Goal: Task Accomplishment & Management: Manage account settings

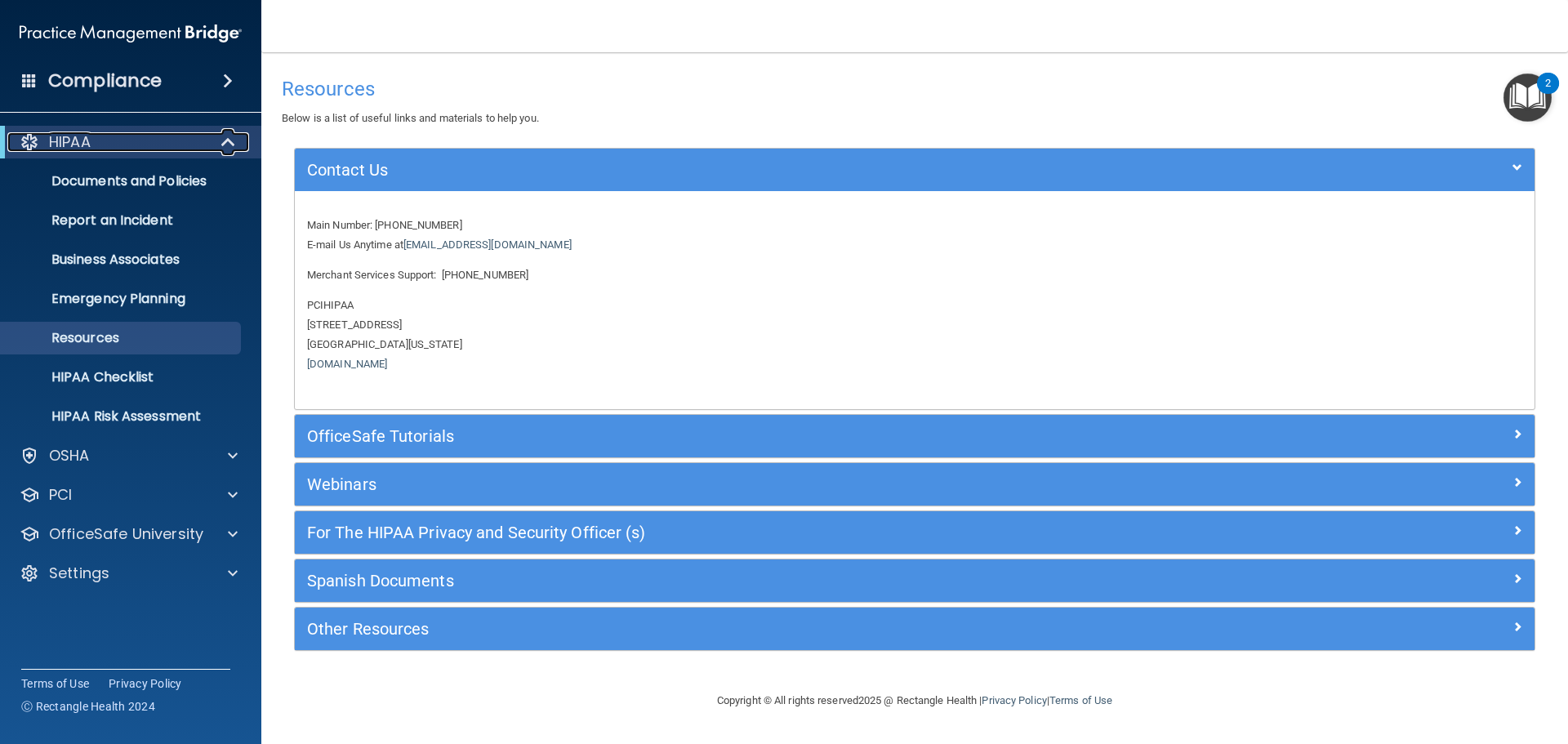
click at [82, 142] on p "HIPAA" at bounding box center [69, 142] width 42 height 19
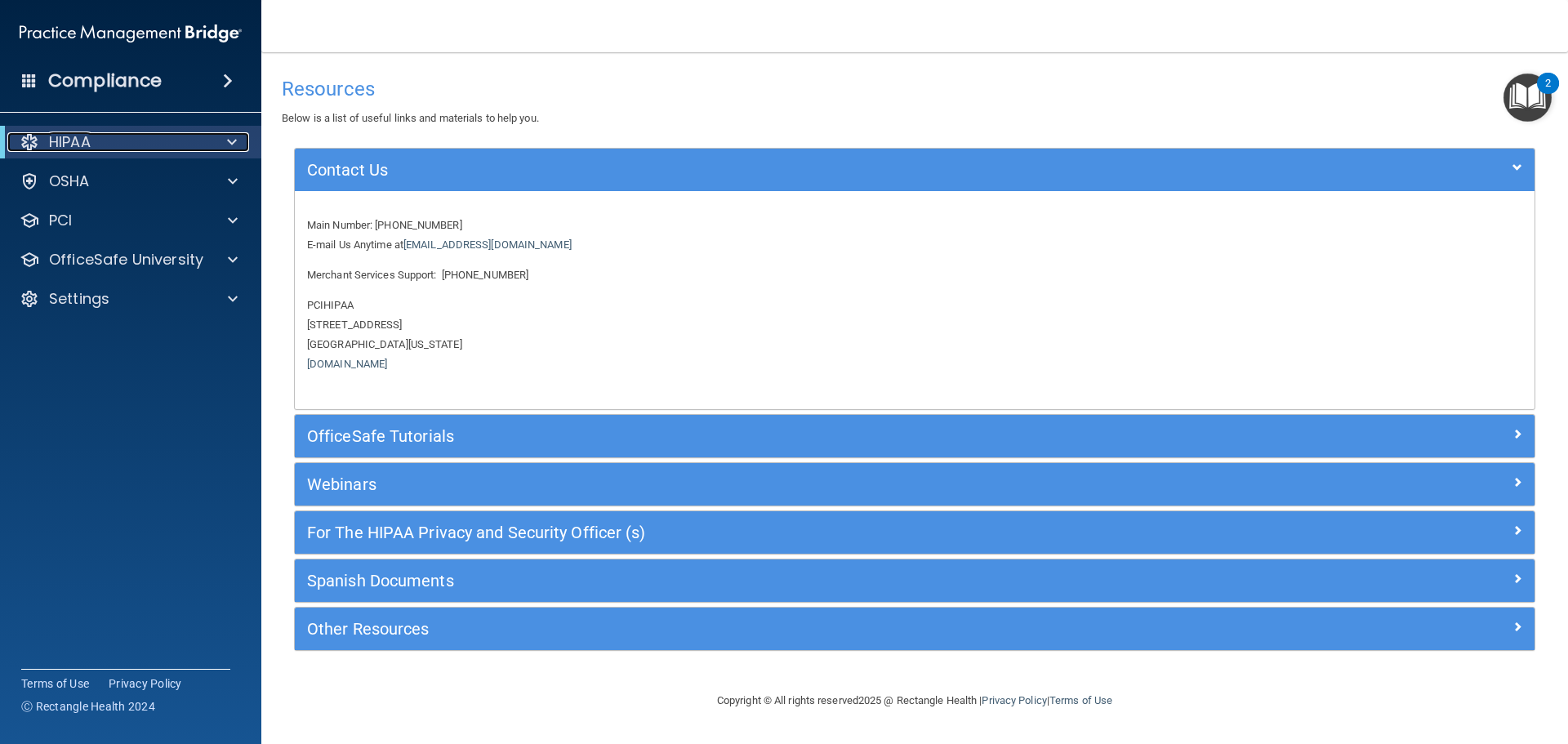
click at [94, 139] on div "HIPAA" at bounding box center [108, 142] width 201 height 19
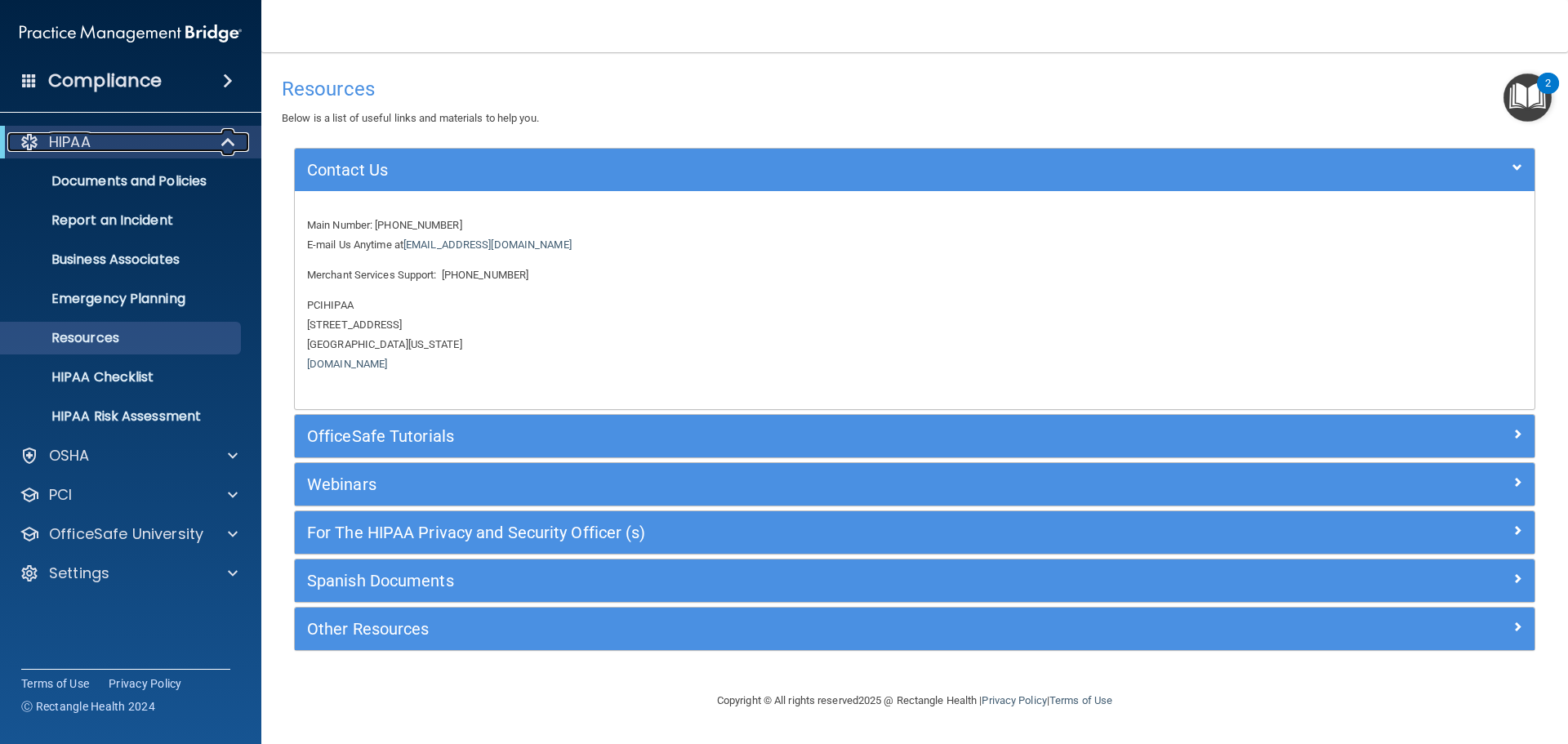
click at [94, 139] on div "HIPAA" at bounding box center [108, 142] width 201 height 19
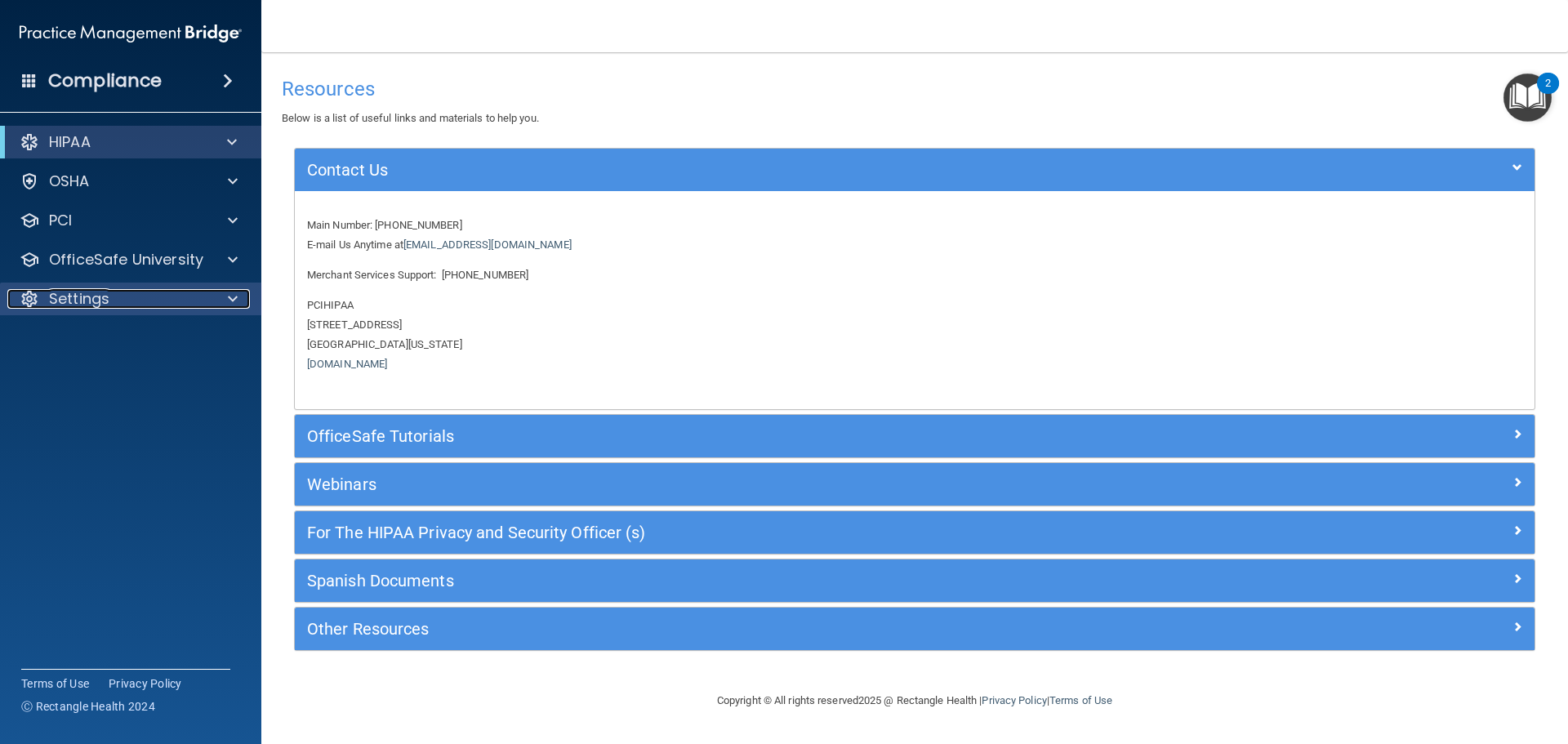
click at [80, 295] on p "Settings" at bounding box center [79, 299] width 60 height 19
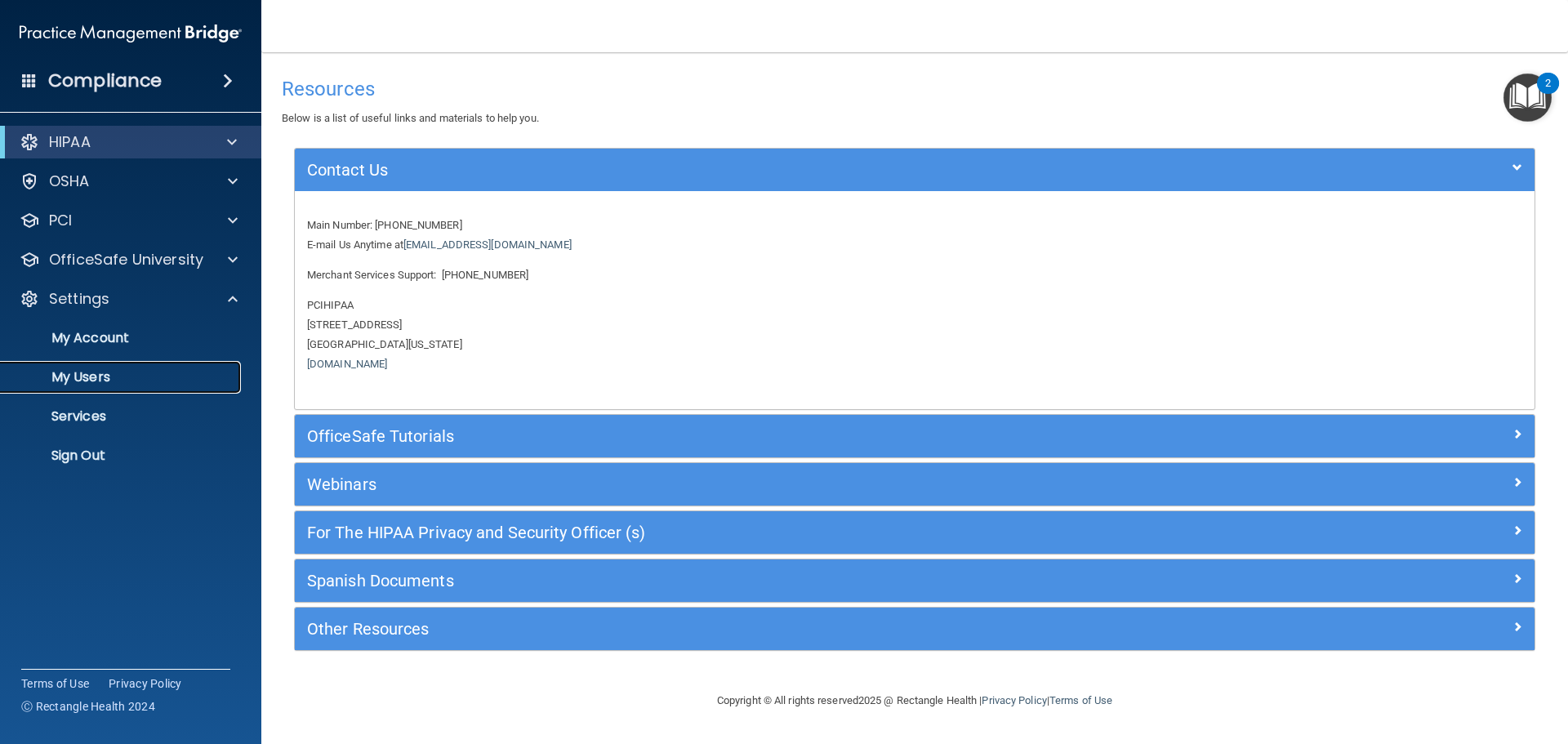
click at [79, 380] on p "My Users" at bounding box center [122, 377] width 223 height 17
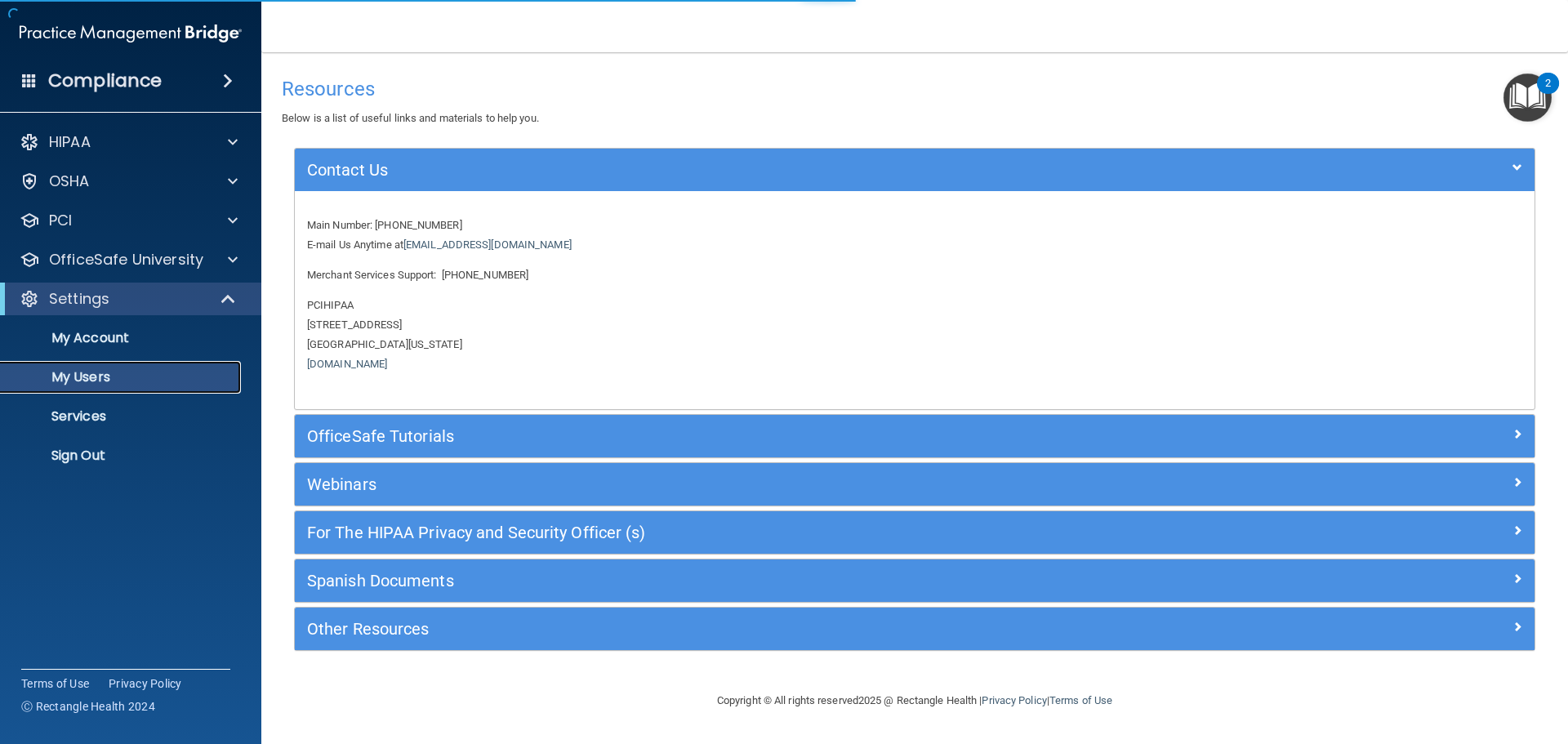
select select "20"
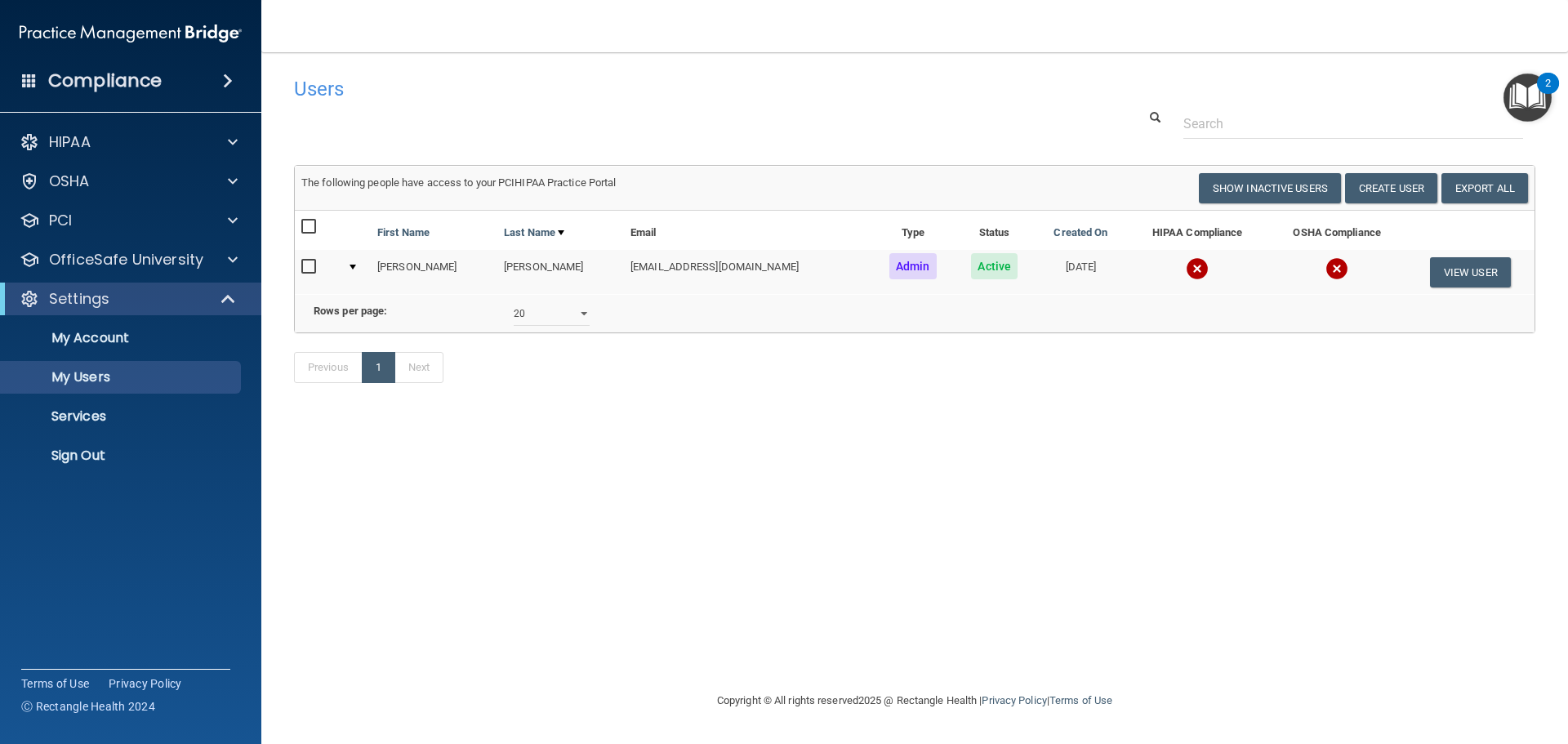
click at [1186, 263] on img at bounding box center [1198, 269] width 23 height 23
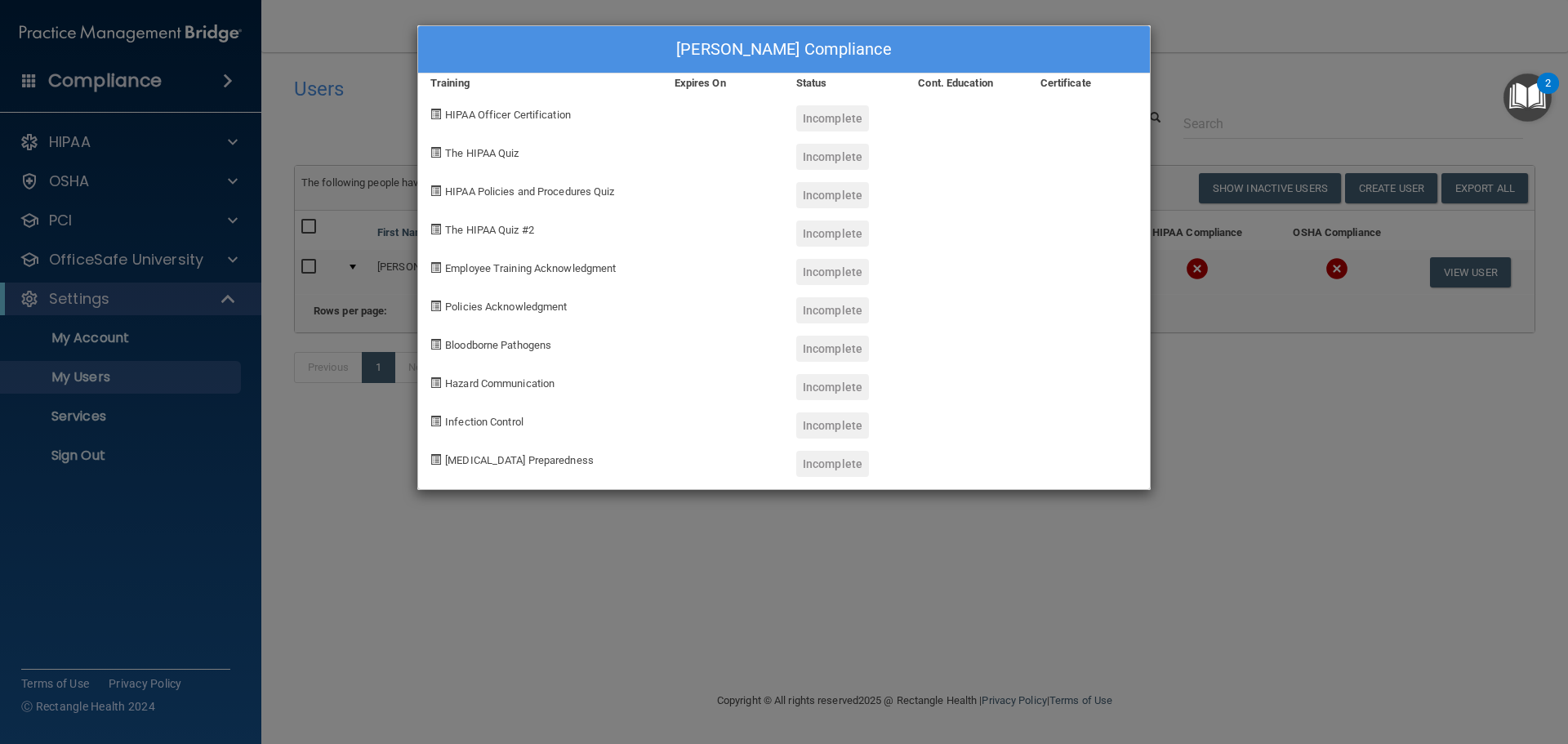
click at [503, 560] on div "Denise Coyne's Compliance Training Expires On Status Cont. Education Certificat…" at bounding box center [784, 372] width 1568 height 744
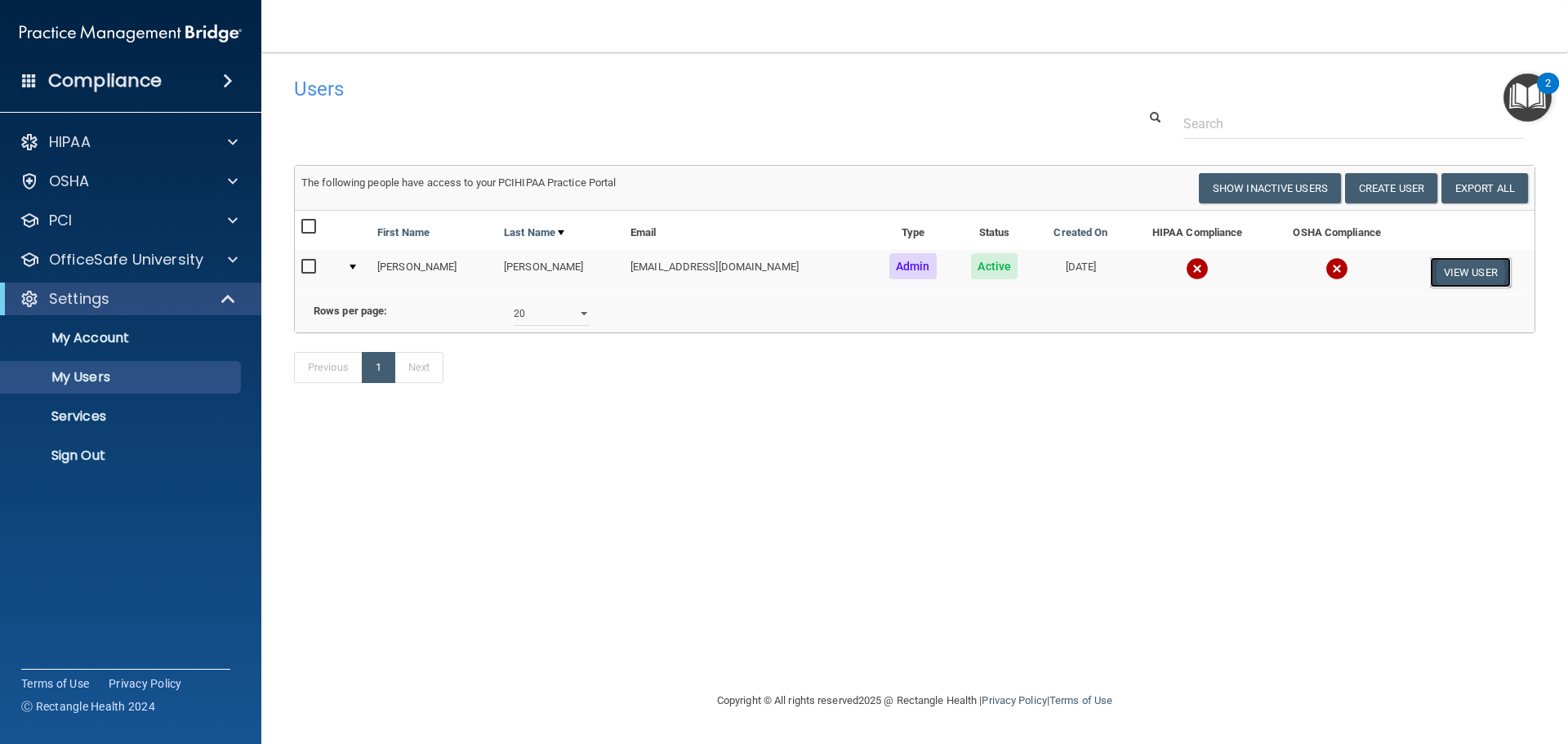
click at [1487, 274] on button "View User" at bounding box center [1470, 272] width 81 height 30
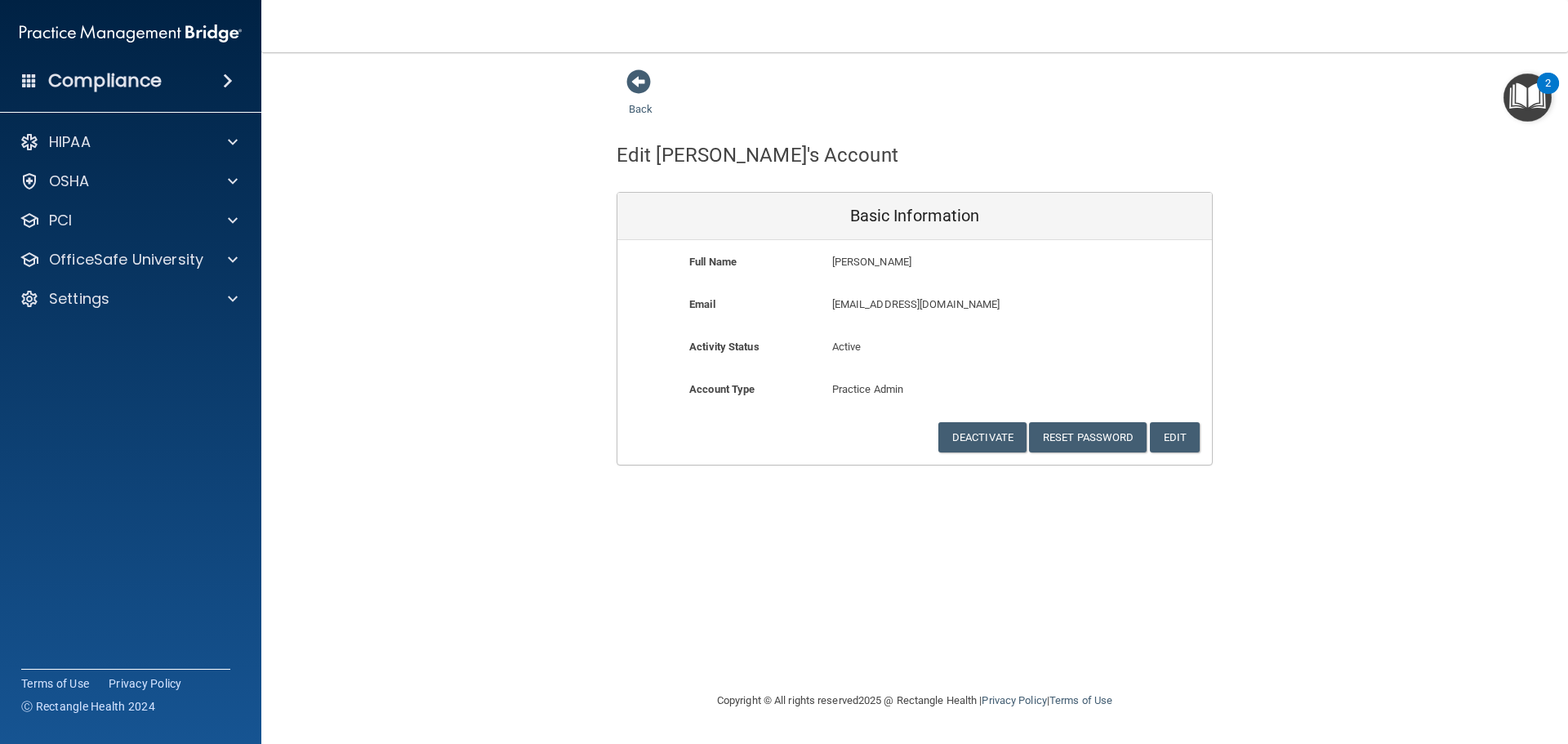
click at [641, 64] on main "Back Edit Denise's Account Basic Information Full Name Denise Coyne Denise Last…" at bounding box center [915, 399] width 1307 height 692
click at [641, 73] on span at bounding box center [638, 81] width 24 height 24
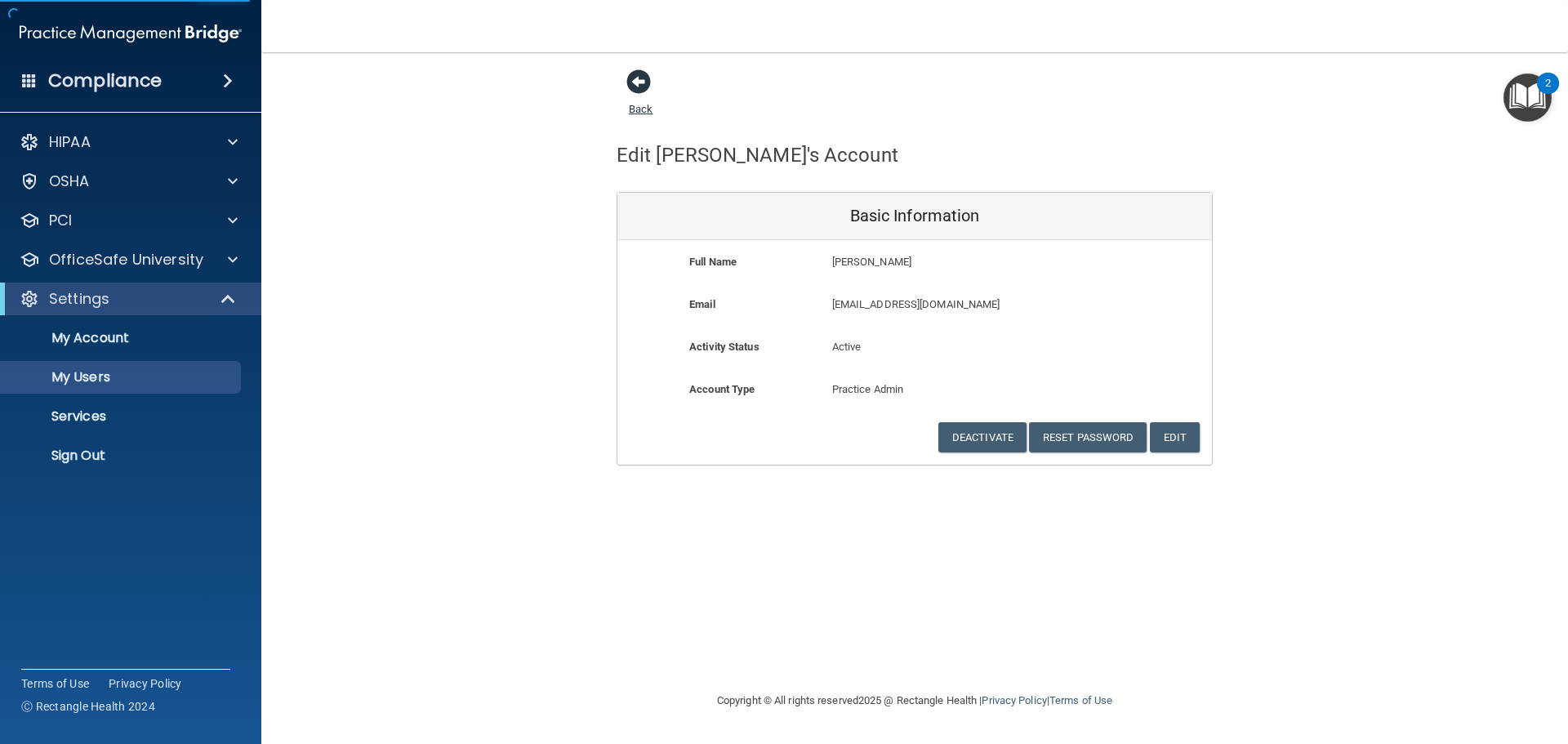
select select "20"
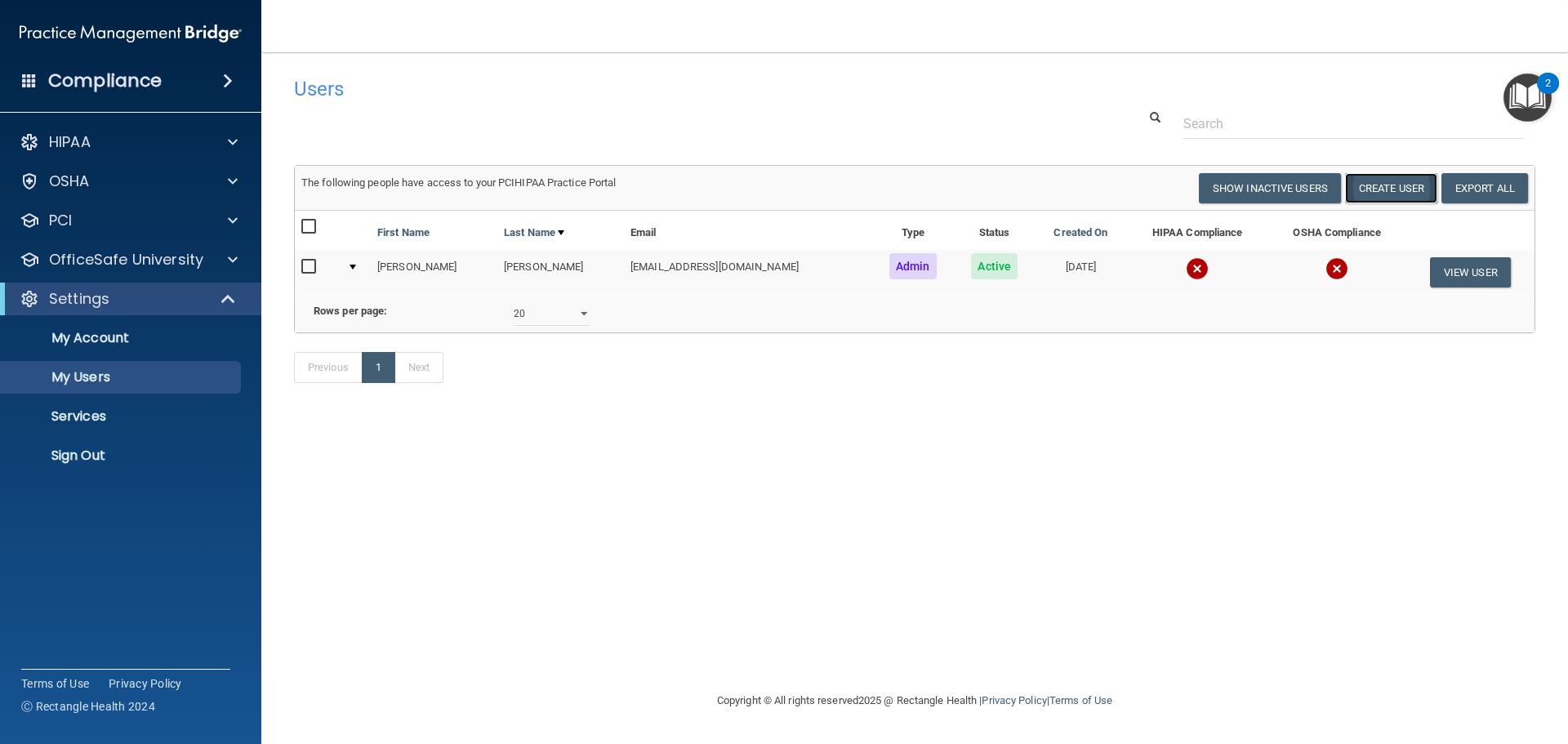
click at [1388, 189] on button "Create User" at bounding box center [1391, 188] width 92 height 30
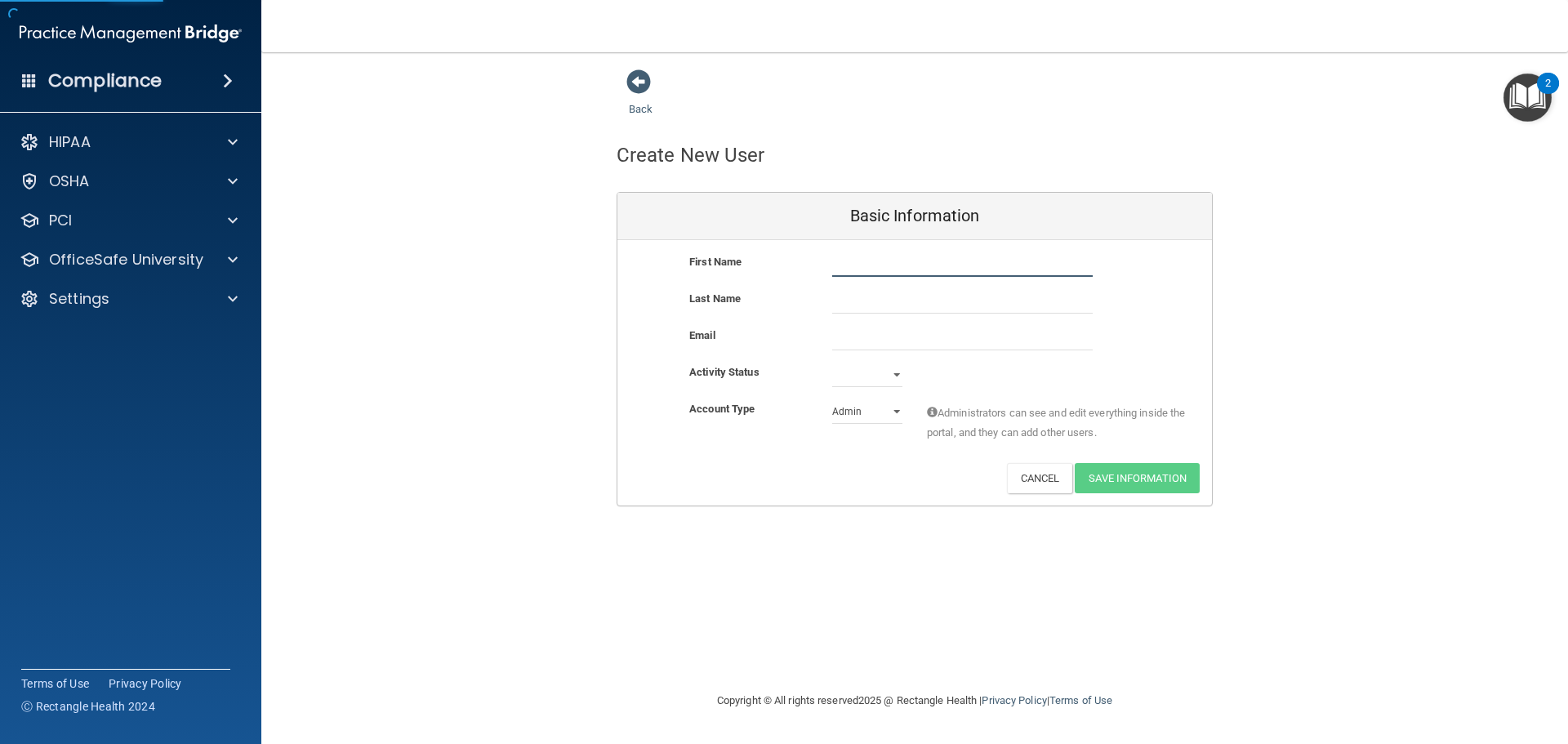
click at [941, 263] on input "text" at bounding box center [962, 265] width 261 height 24
type input "Kelsey"
type input "Coyne"
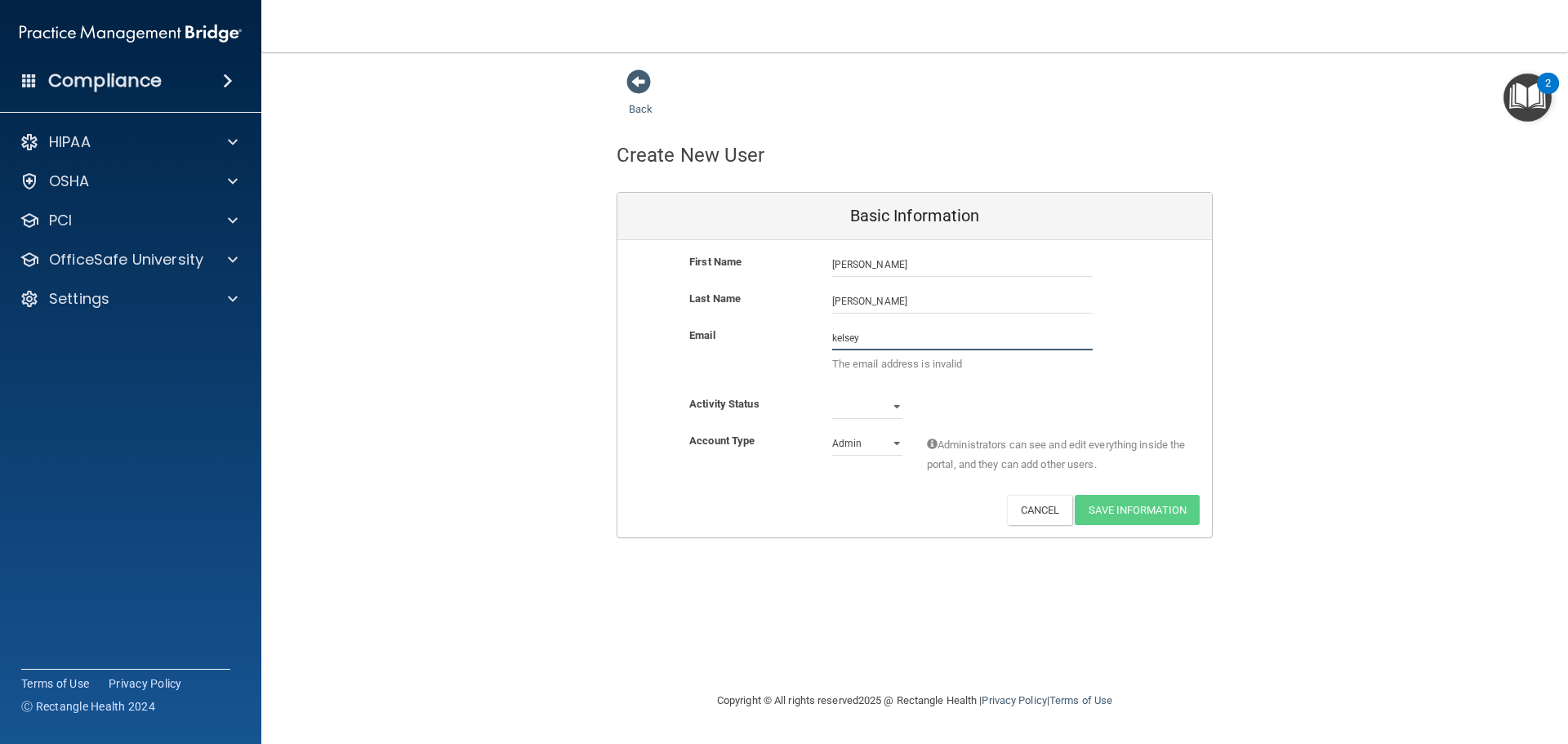
type input "kelsey.qcortho@gmail.com"
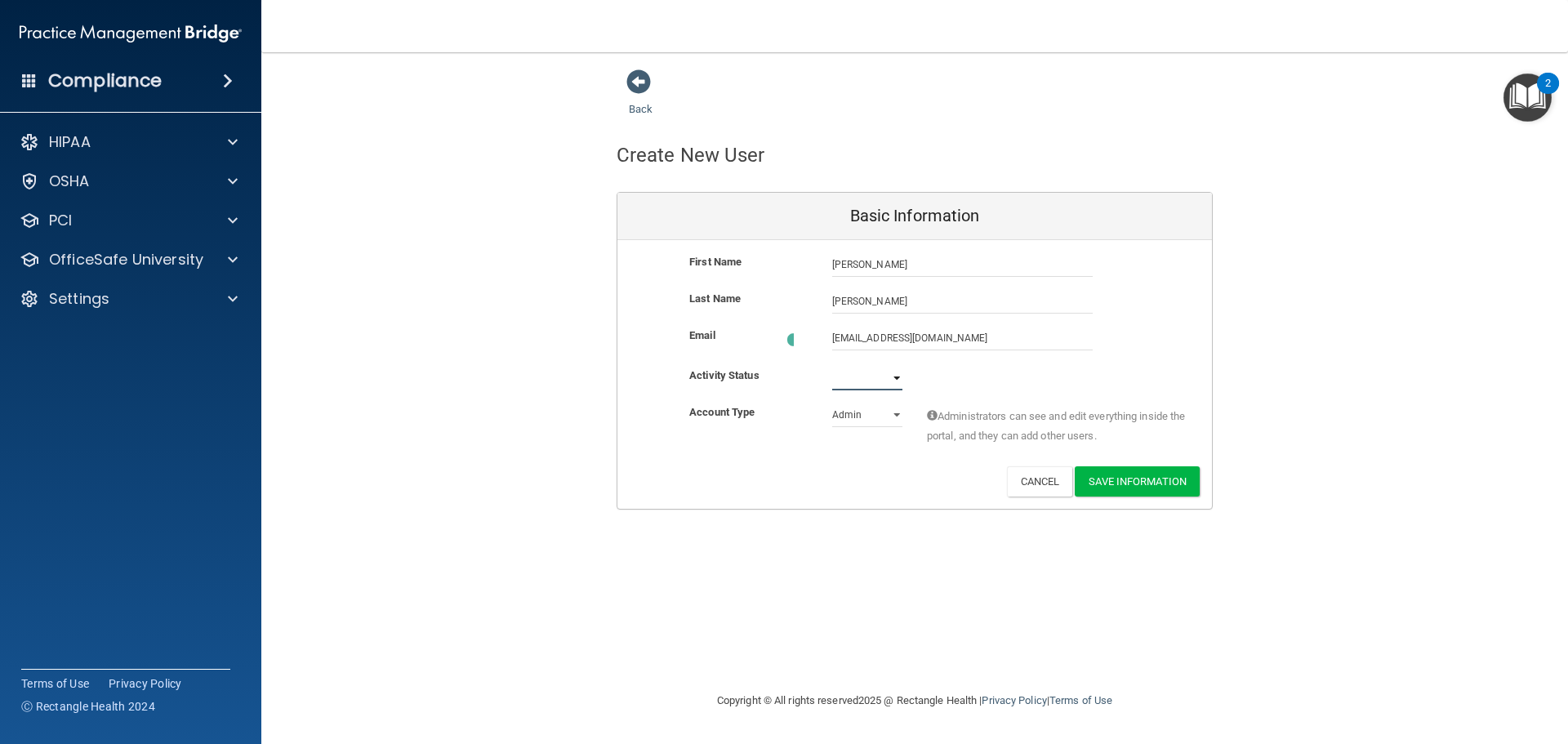
click at [894, 373] on select "Active Inactive" at bounding box center [867, 377] width 70 height 24
select select "active"
click at [832, 363] on select "Active Inactive" at bounding box center [867, 374] width 70 height 24
click at [873, 410] on select "Admin Member" at bounding box center [867, 411] width 70 height 24
select select "practice_member"
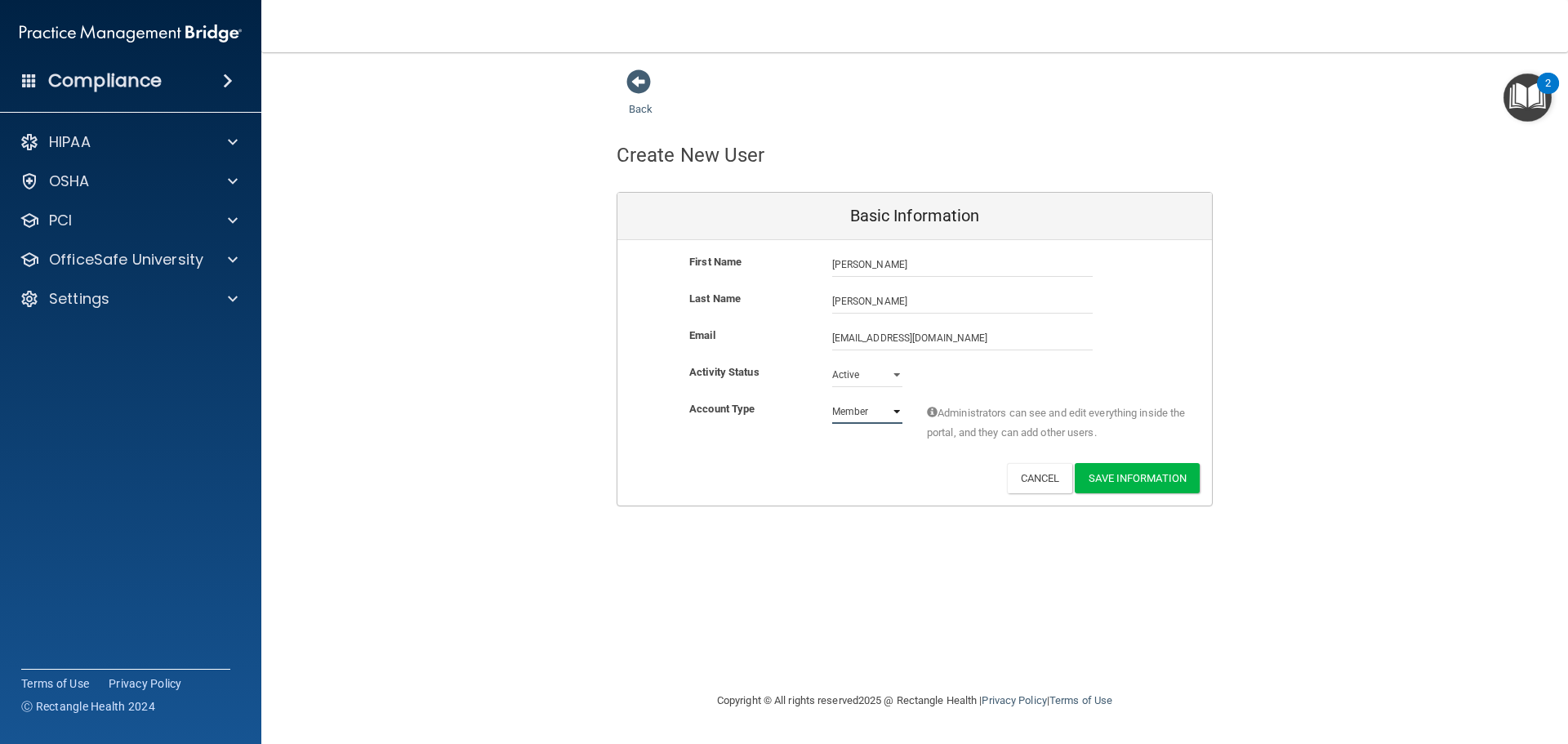
click at [832, 400] on select "Admin Member" at bounding box center [867, 411] width 70 height 24
click at [1129, 479] on button "Save Information" at bounding box center [1137, 478] width 125 height 30
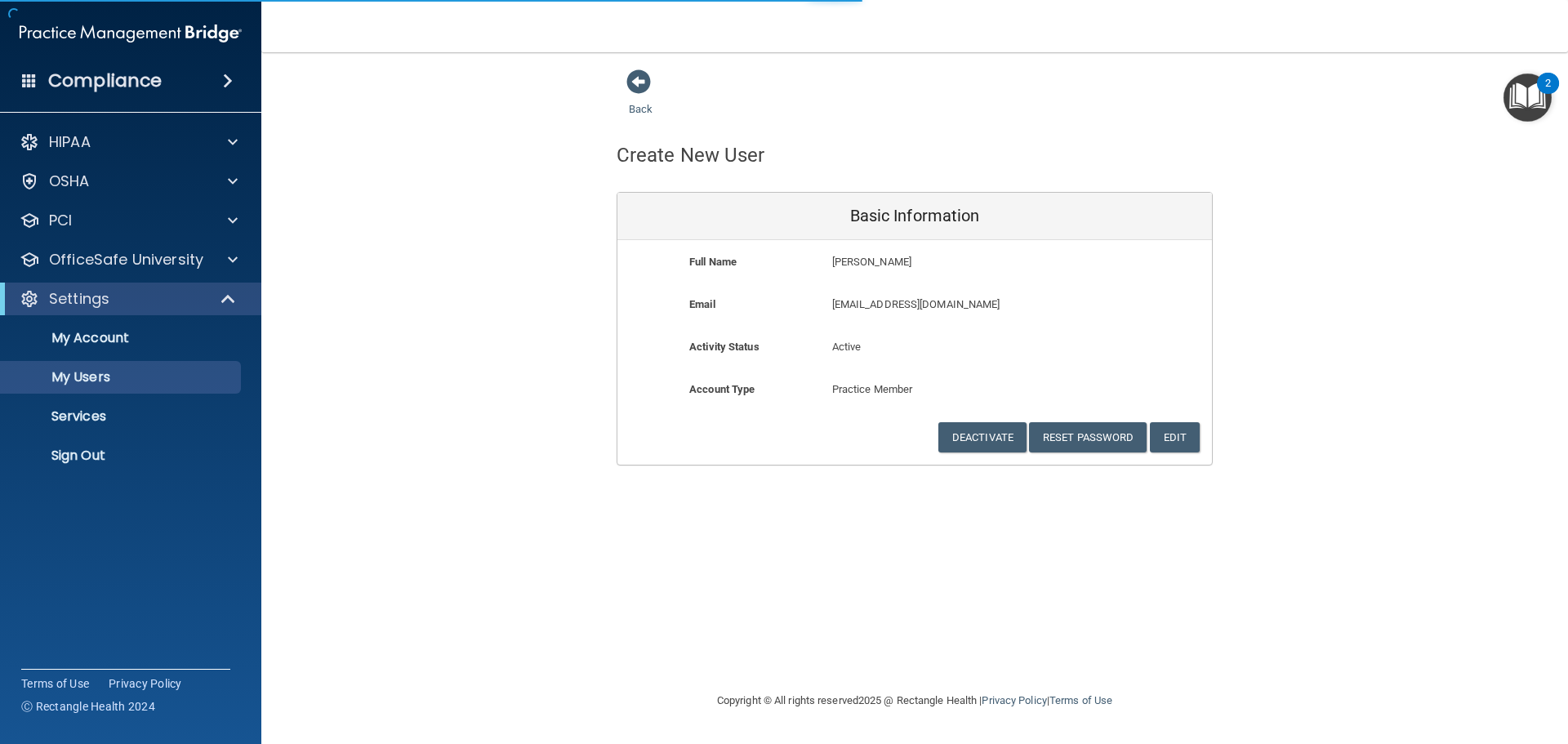
select select "20"
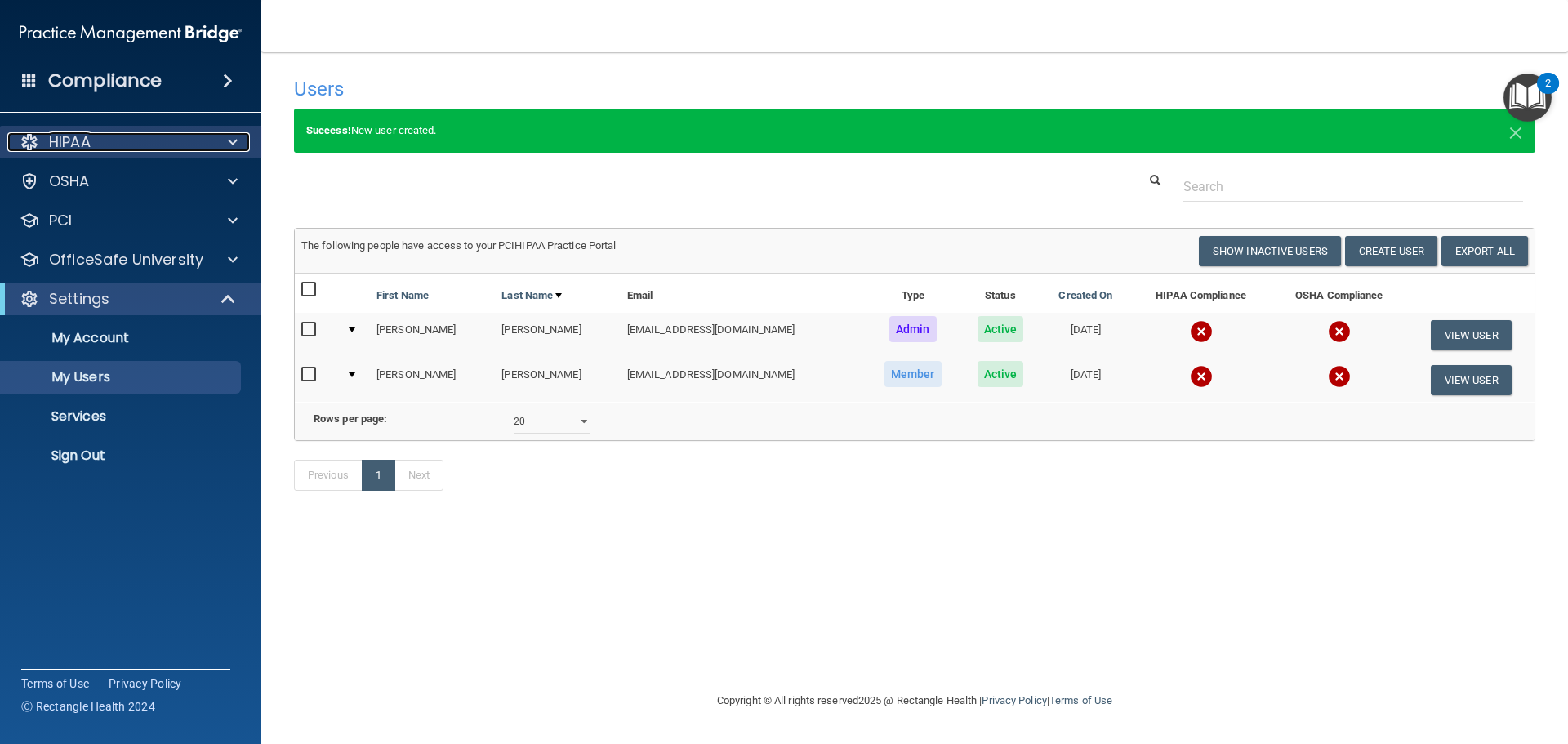
click at [230, 141] on span at bounding box center [232, 142] width 10 height 19
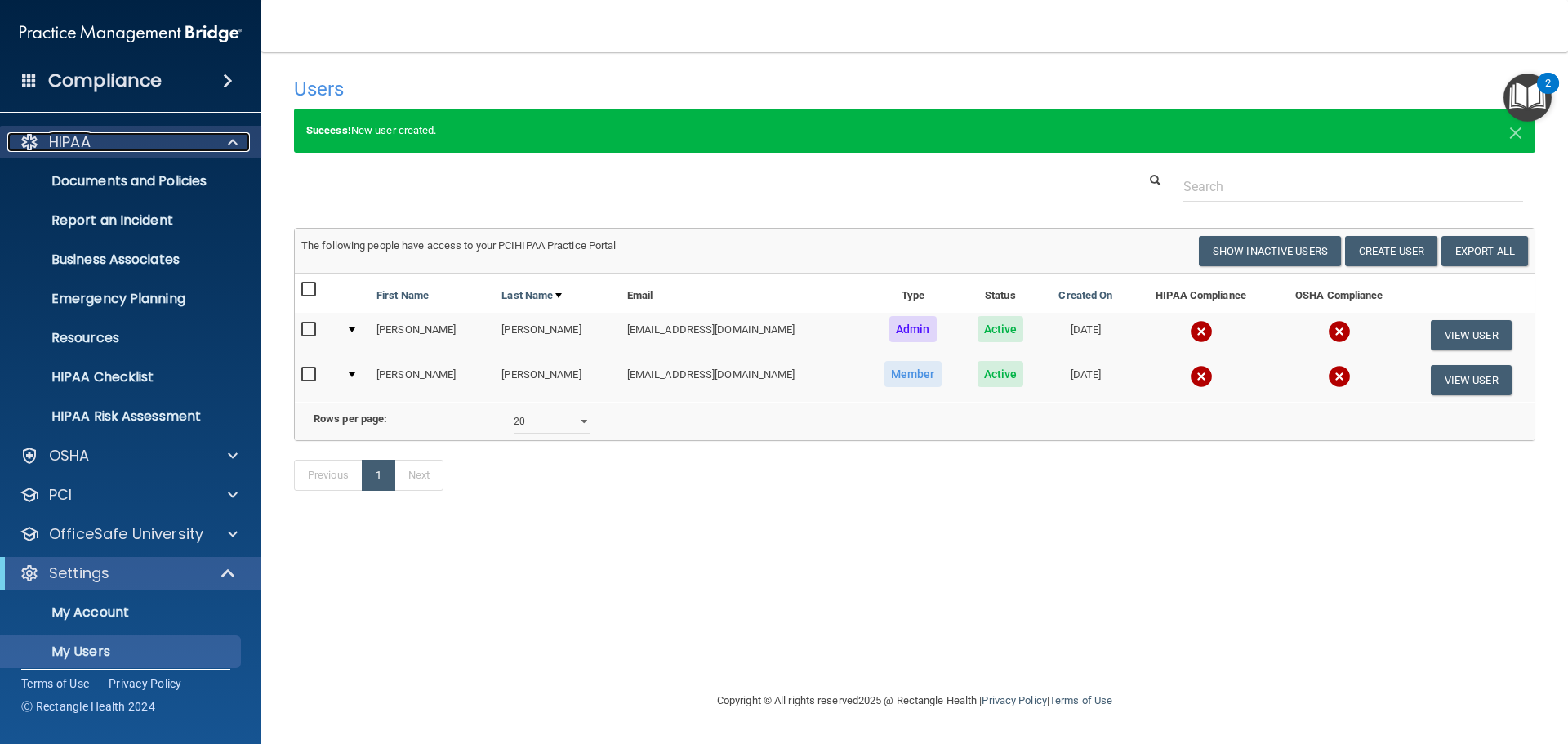
click at [230, 141] on span at bounding box center [232, 142] width 10 height 19
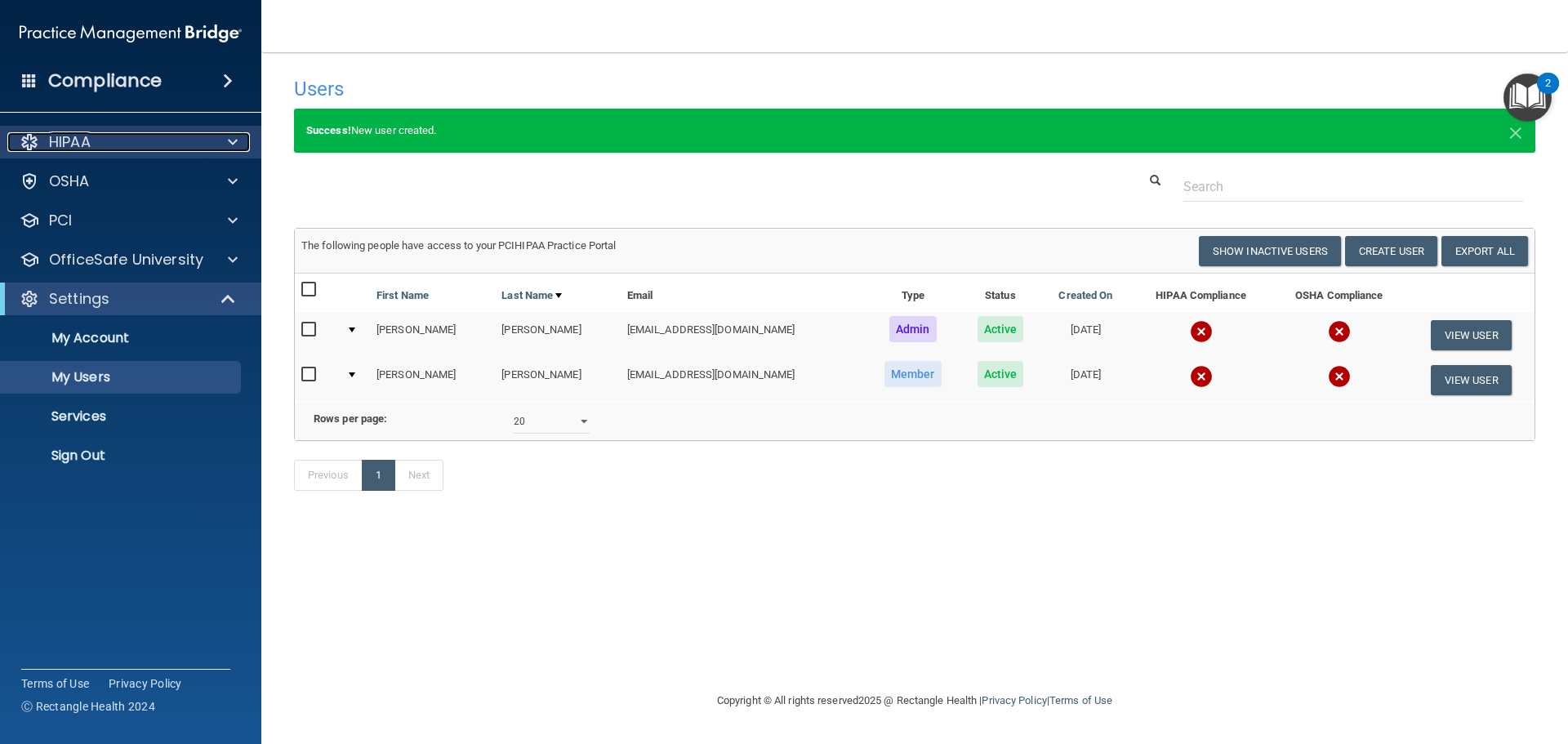
click at [230, 141] on span at bounding box center [232, 142] width 10 height 19
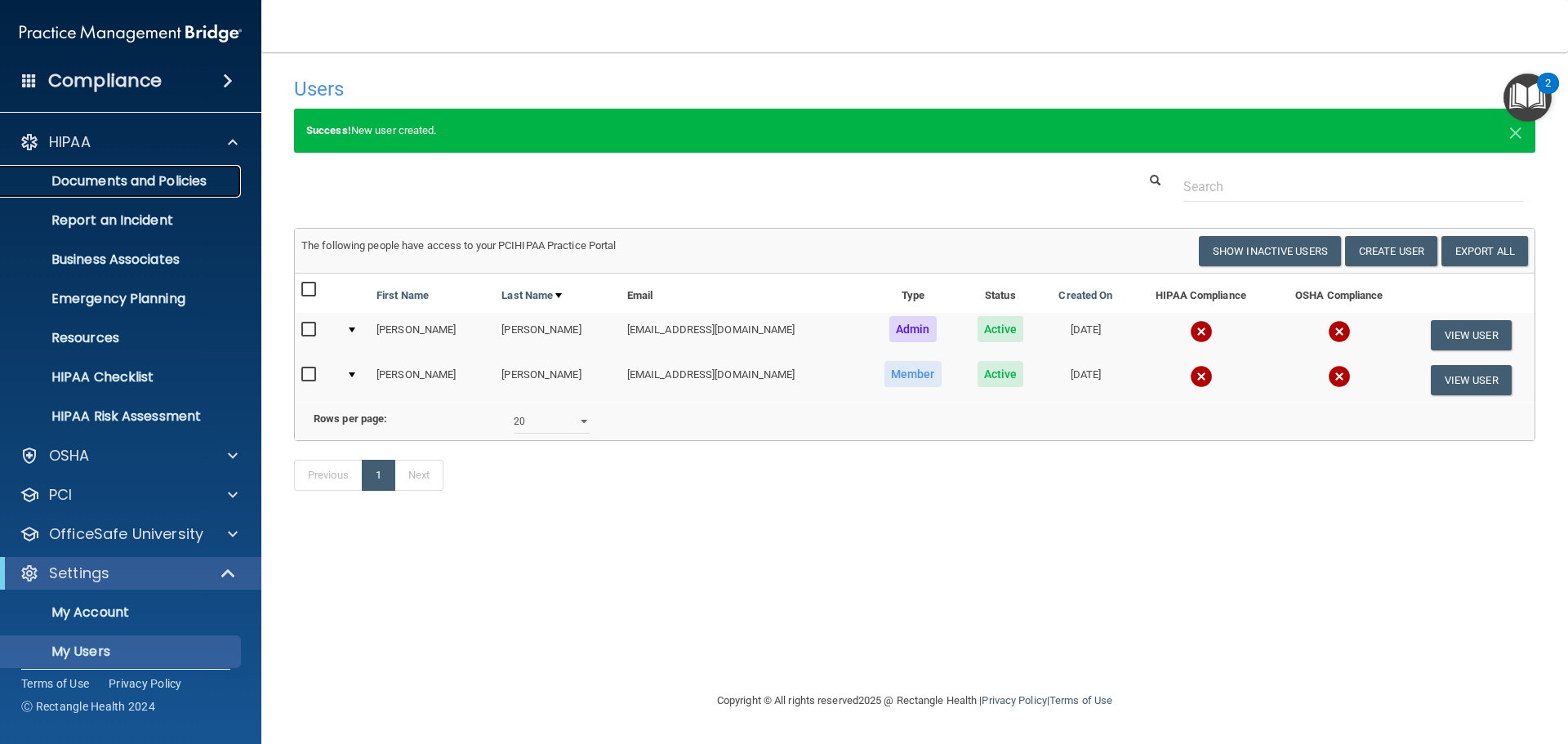
click at [192, 180] on p "Documents and Policies" at bounding box center [122, 181] width 223 height 17
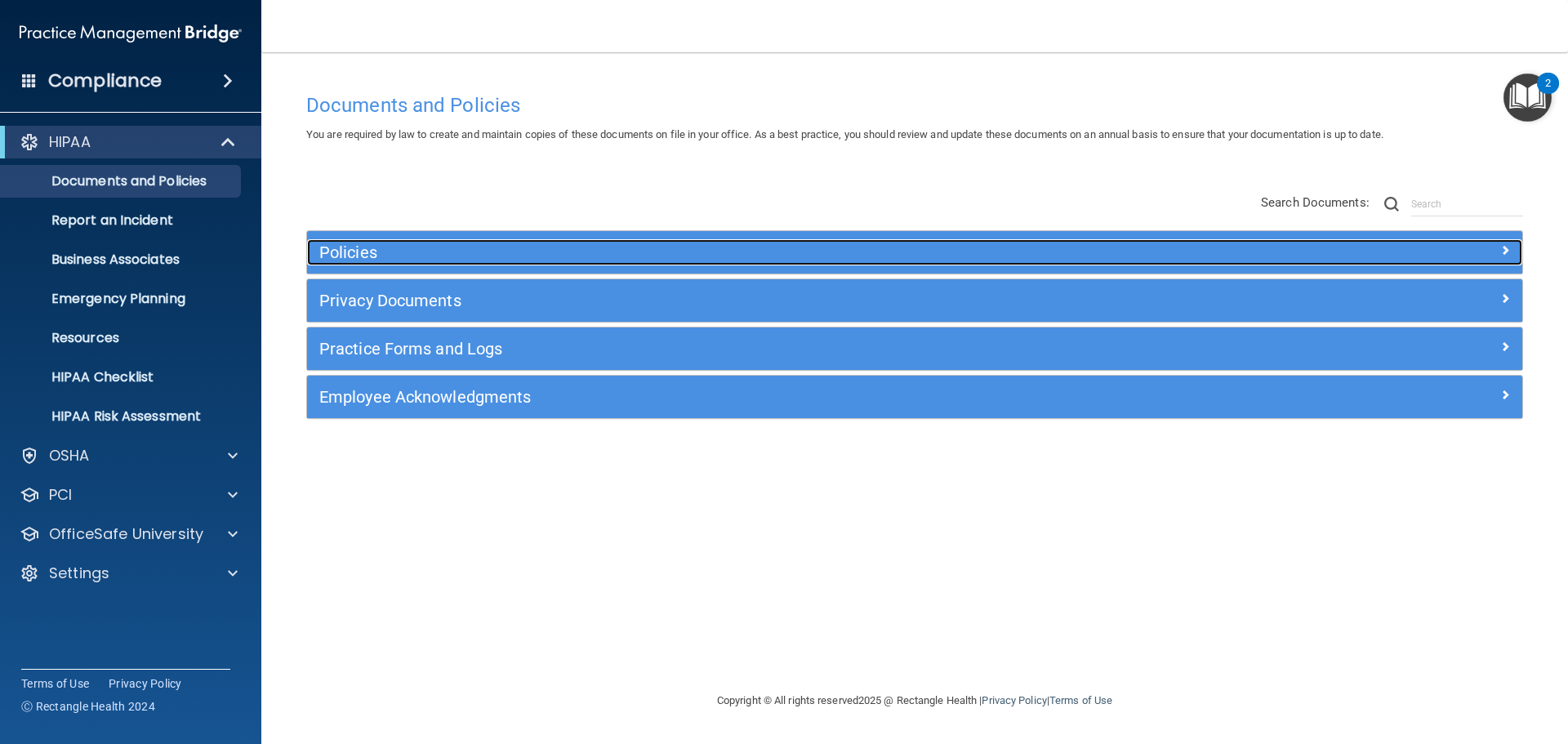
click at [356, 258] on h5 "Policies" at bounding box center [762, 252] width 887 height 18
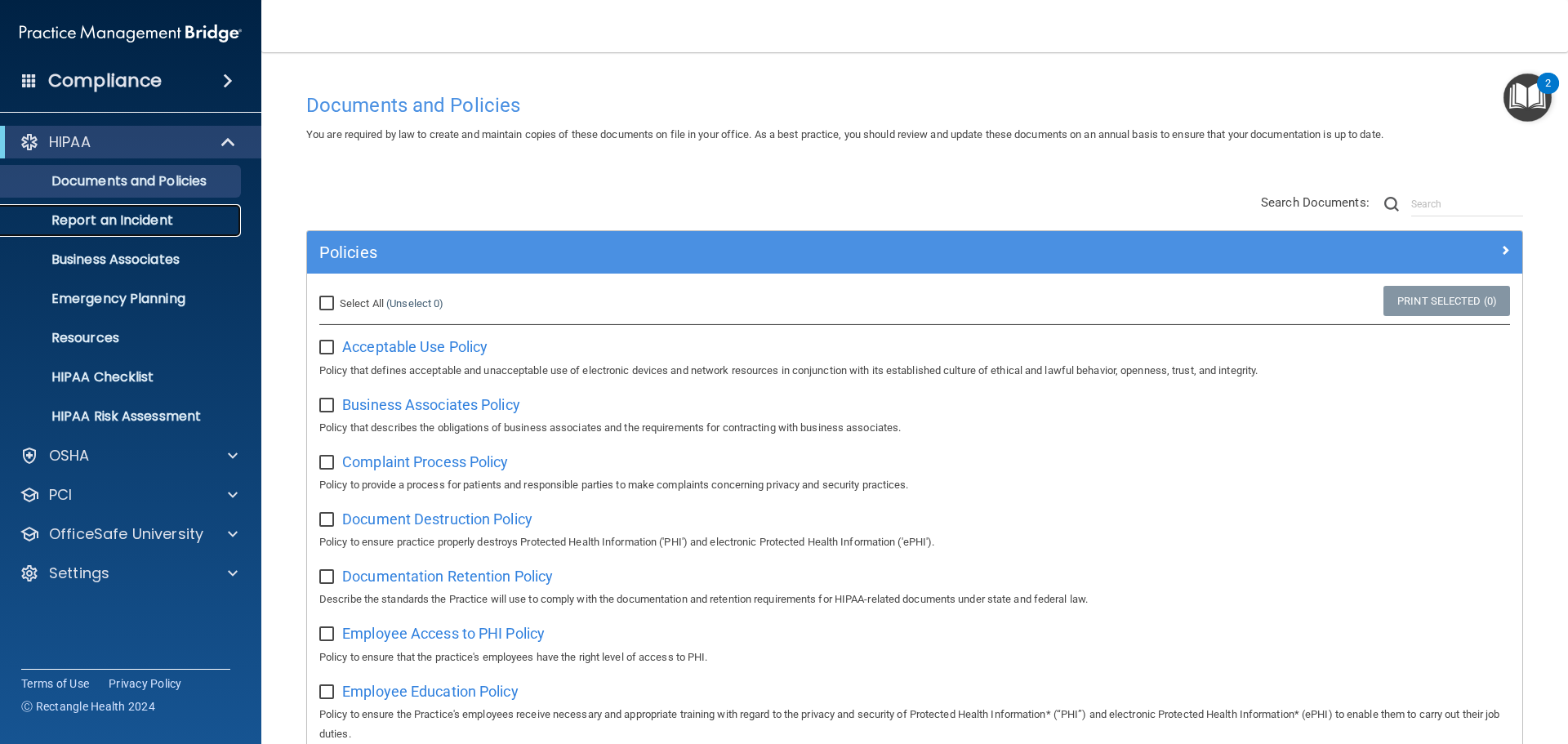
click at [122, 214] on p "Report an Incident" at bounding box center [122, 220] width 223 height 17
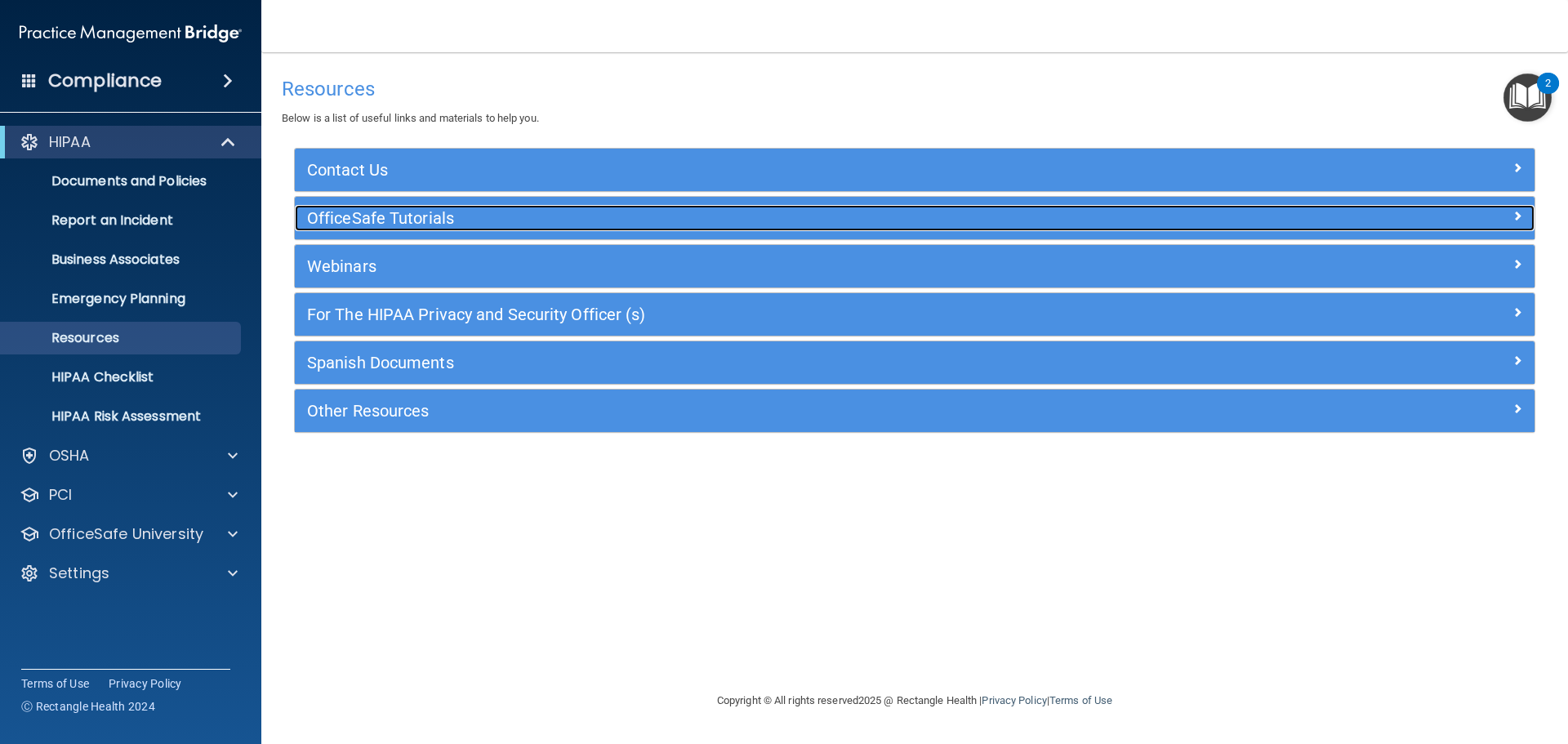
click at [355, 222] on h5 "OfficeSafe Tutorials" at bounding box center [760, 218] width 906 height 18
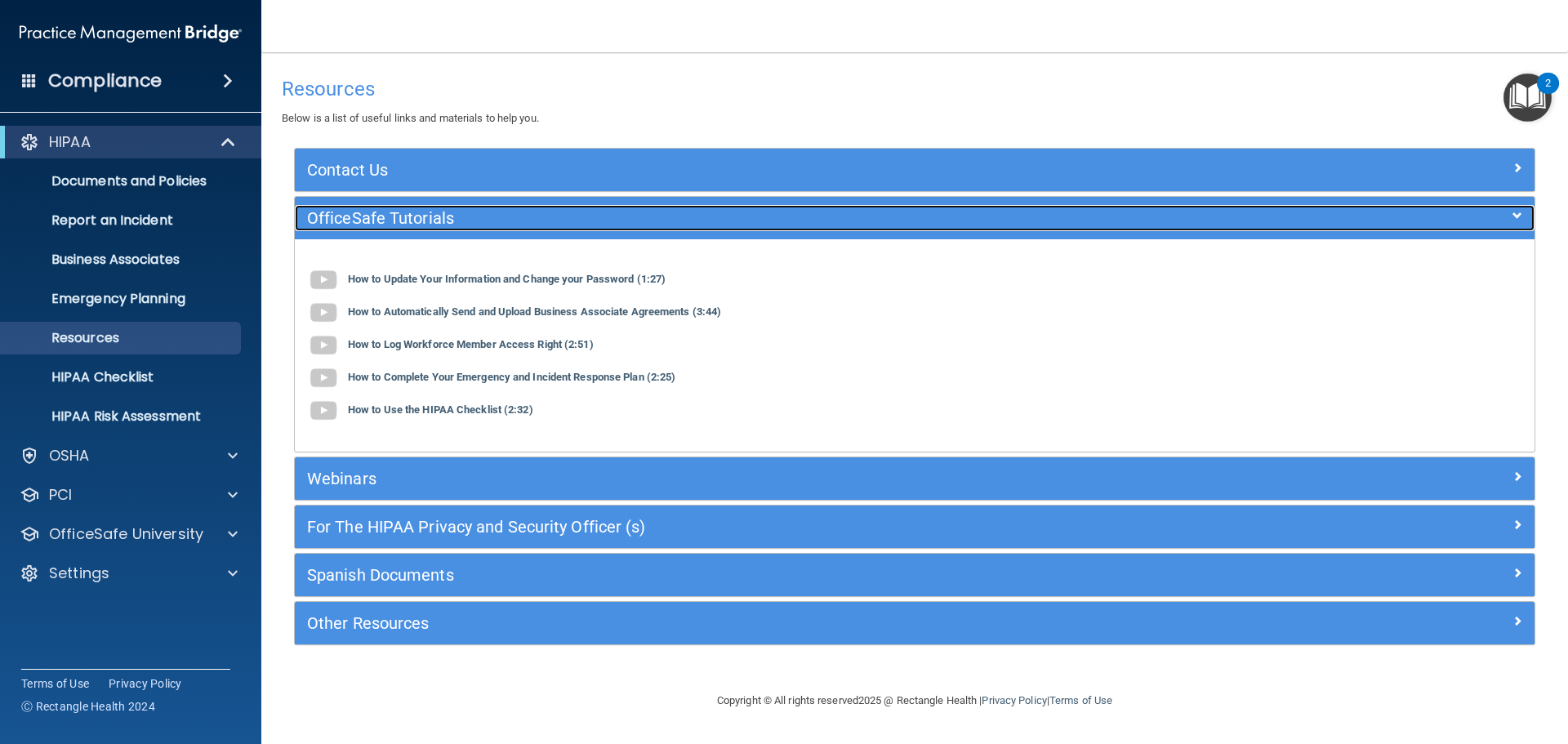
click at [355, 222] on h5 "OfficeSafe Tutorials" at bounding box center [760, 218] width 906 height 18
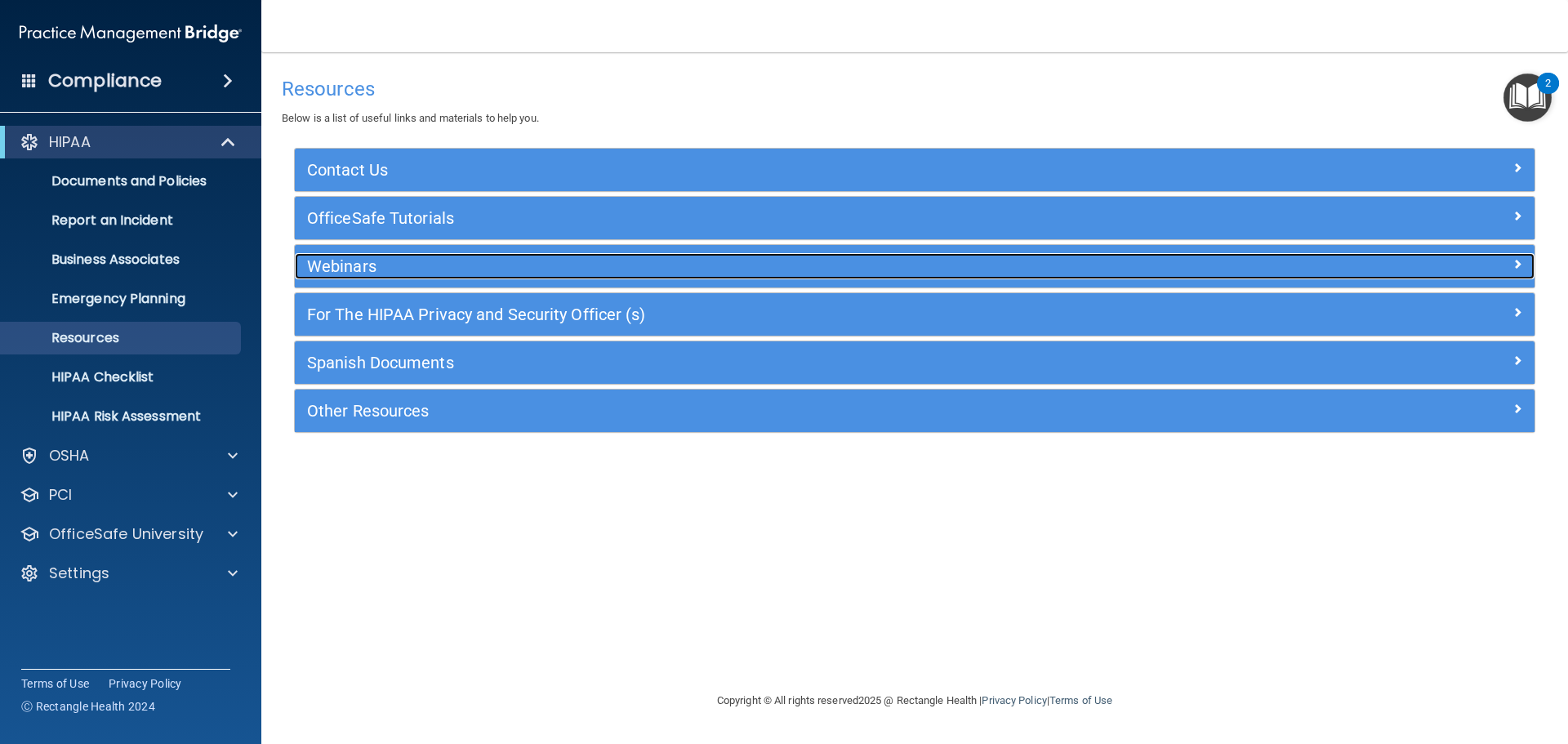
click at [335, 266] on h5 "Webinars" at bounding box center [760, 266] width 906 height 18
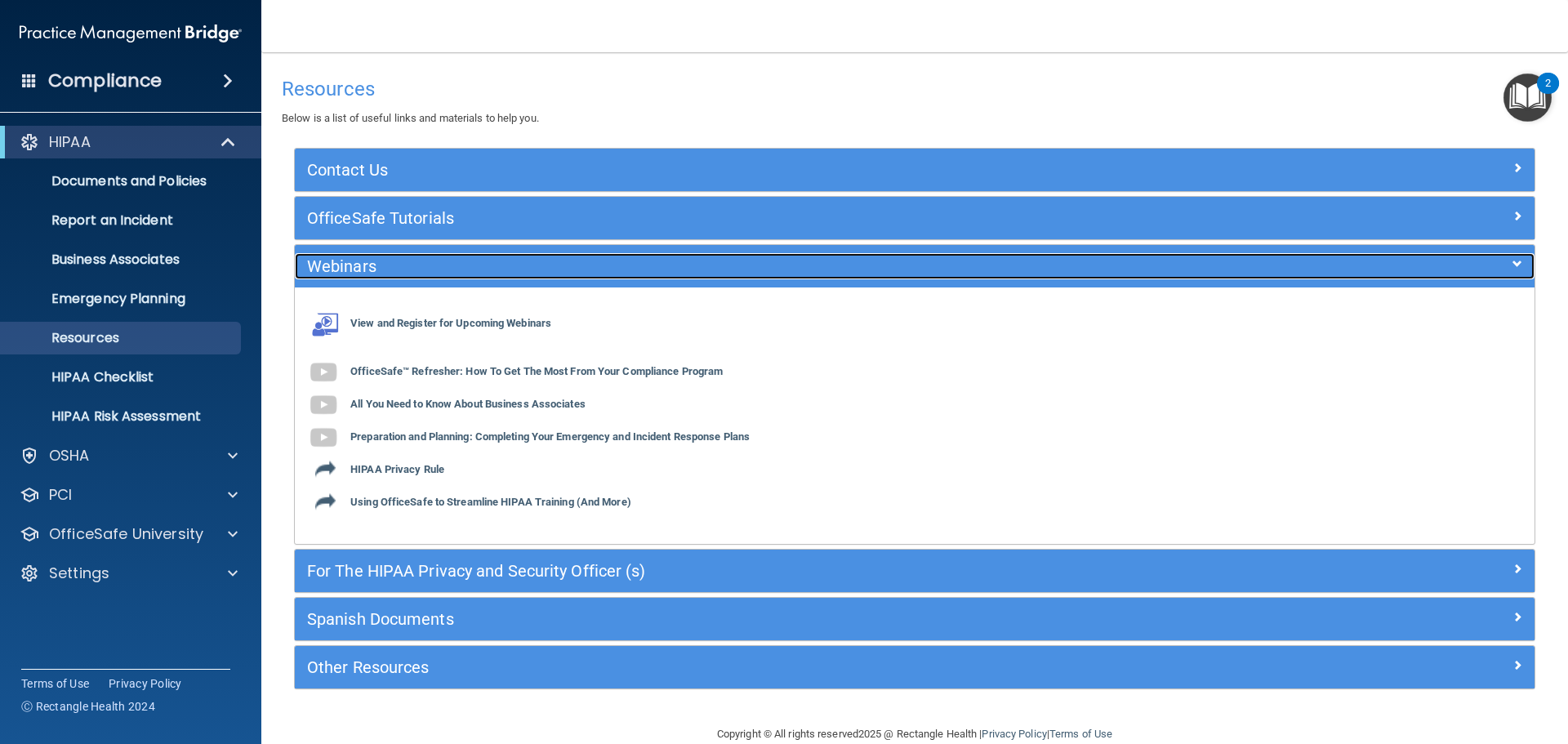
click at [335, 266] on h5 "Webinars" at bounding box center [760, 266] width 906 height 18
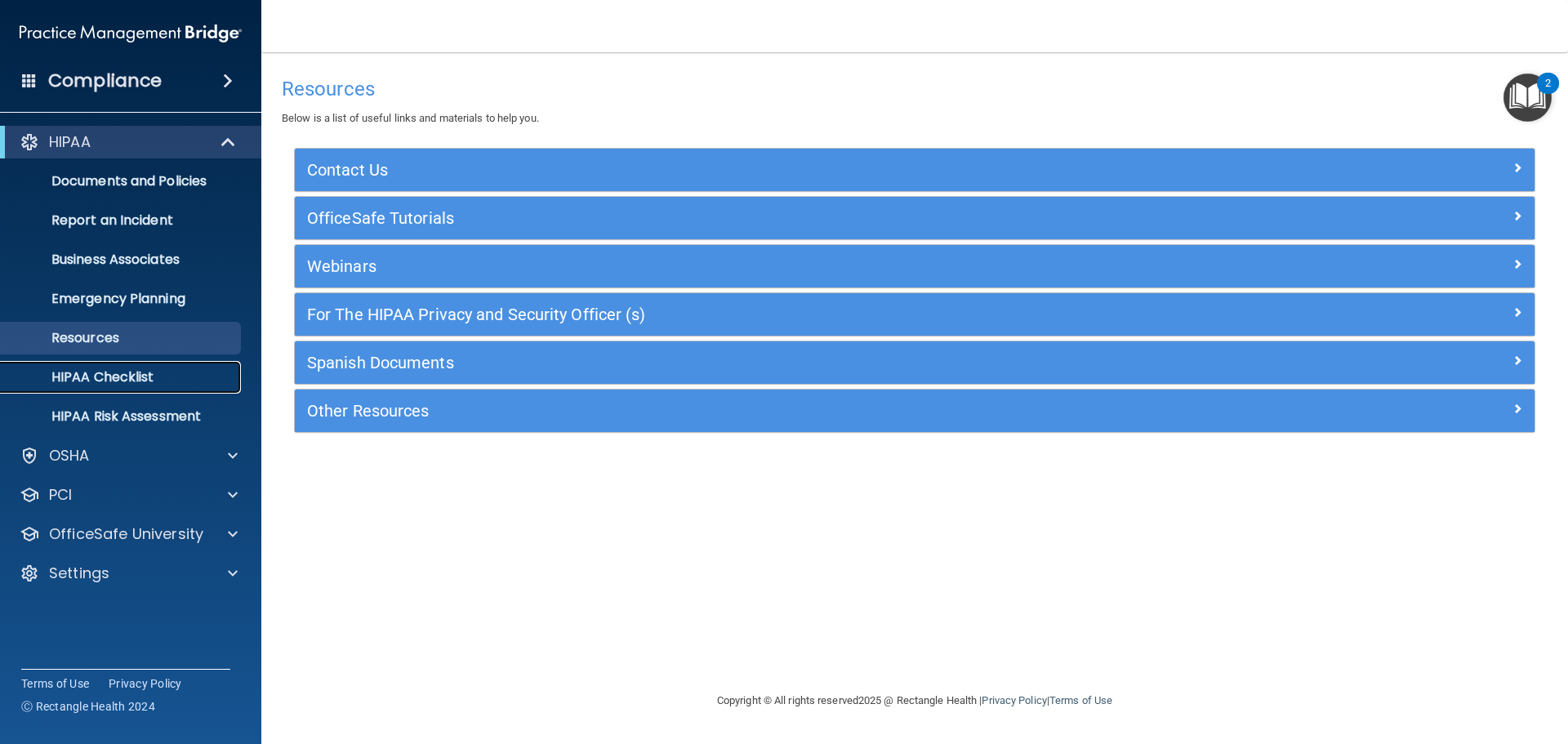
click at [99, 377] on p "HIPAA Checklist" at bounding box center [122, 377] width 223 height 17
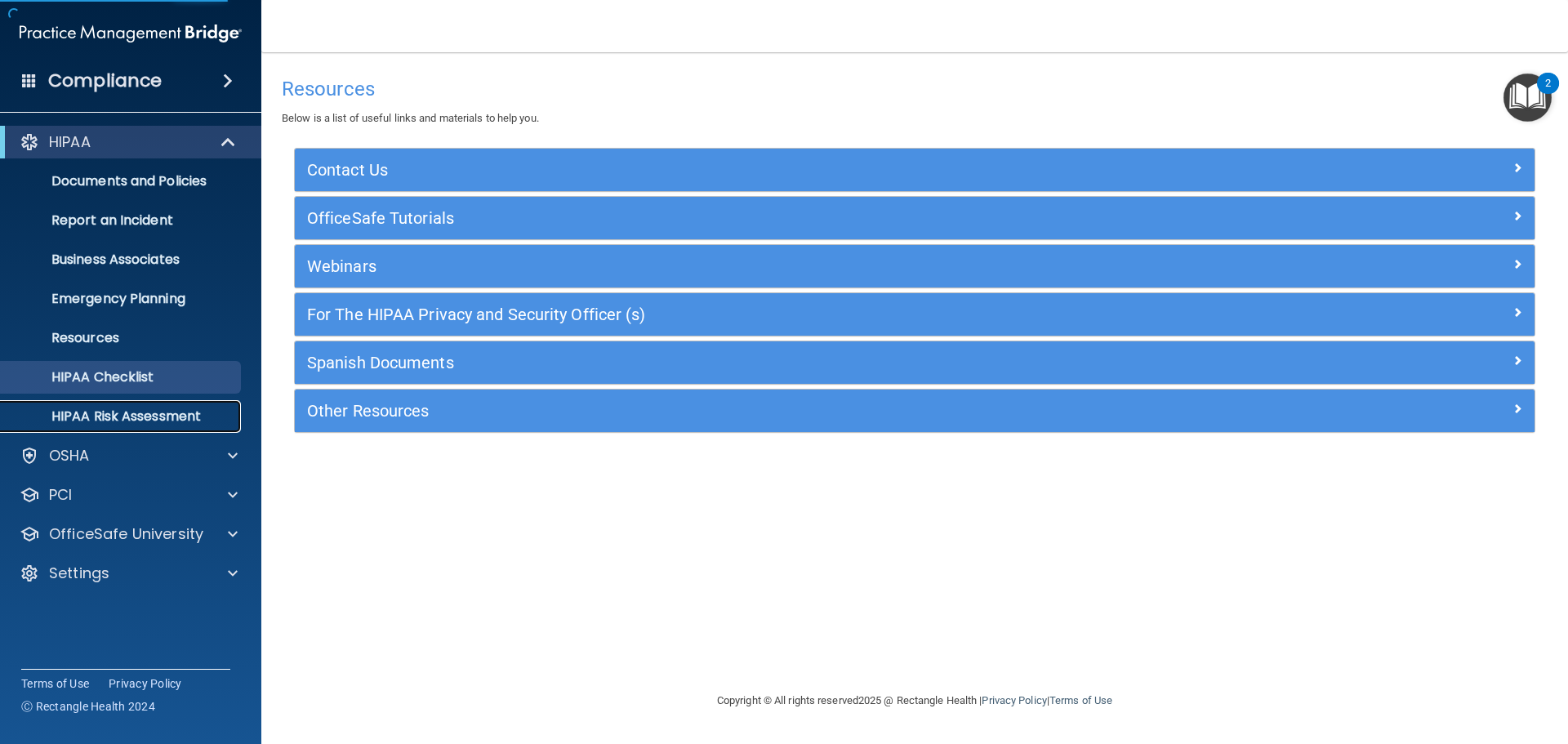
click at [76, 413] on p "HIPAA Risk Assessment" at bounding box center [122, 416] width 223 height 17
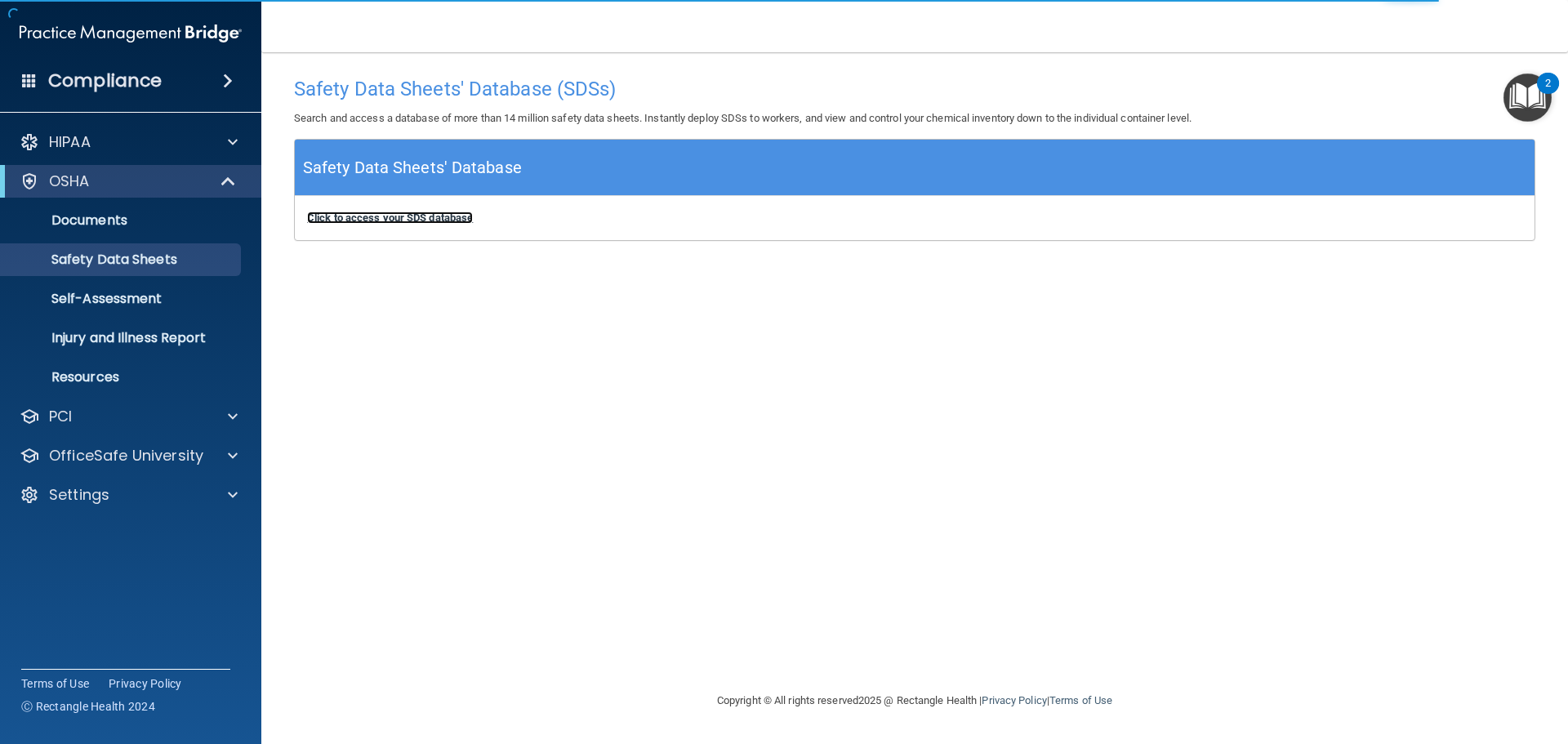
click at [360, 214] on b "Click to access your SDS database" at bounding box center [390, 218] width 166 height 13
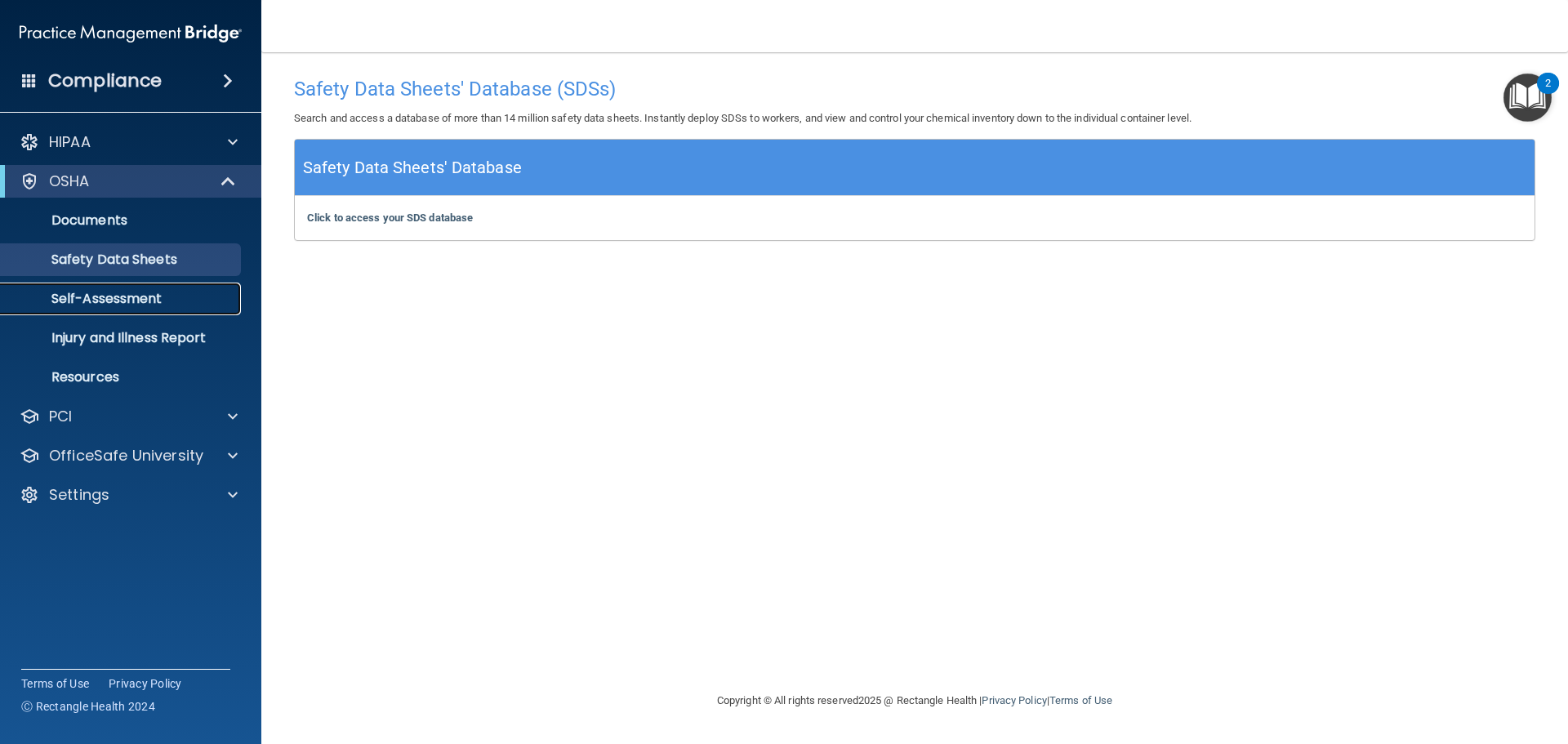
click at [120, 297] on p "Self-Assessment" at bounding box center [122, 299] width 223 height 17
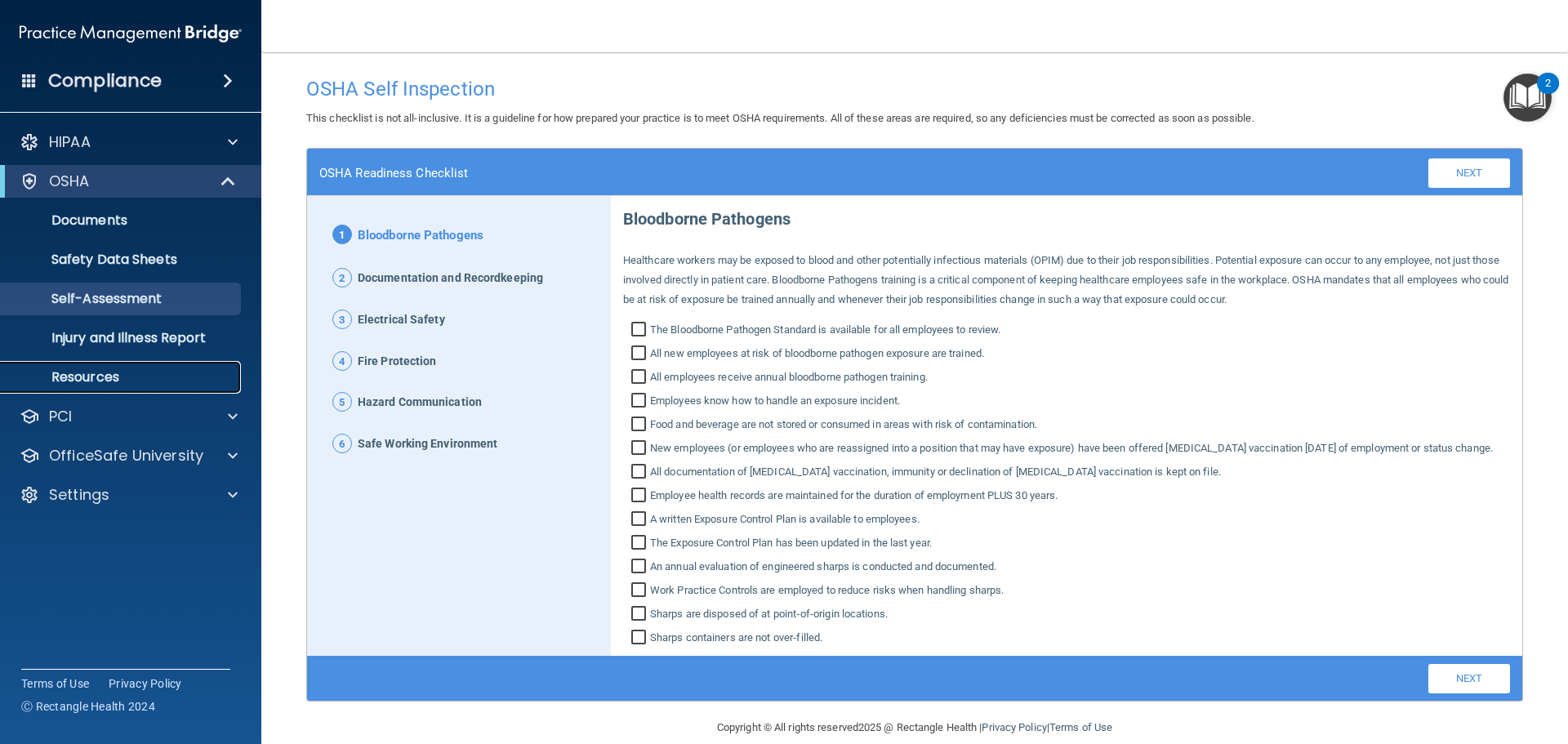
click at [112, 380] on p "Resources" at bounding box center [122, 377] width 223 height 17
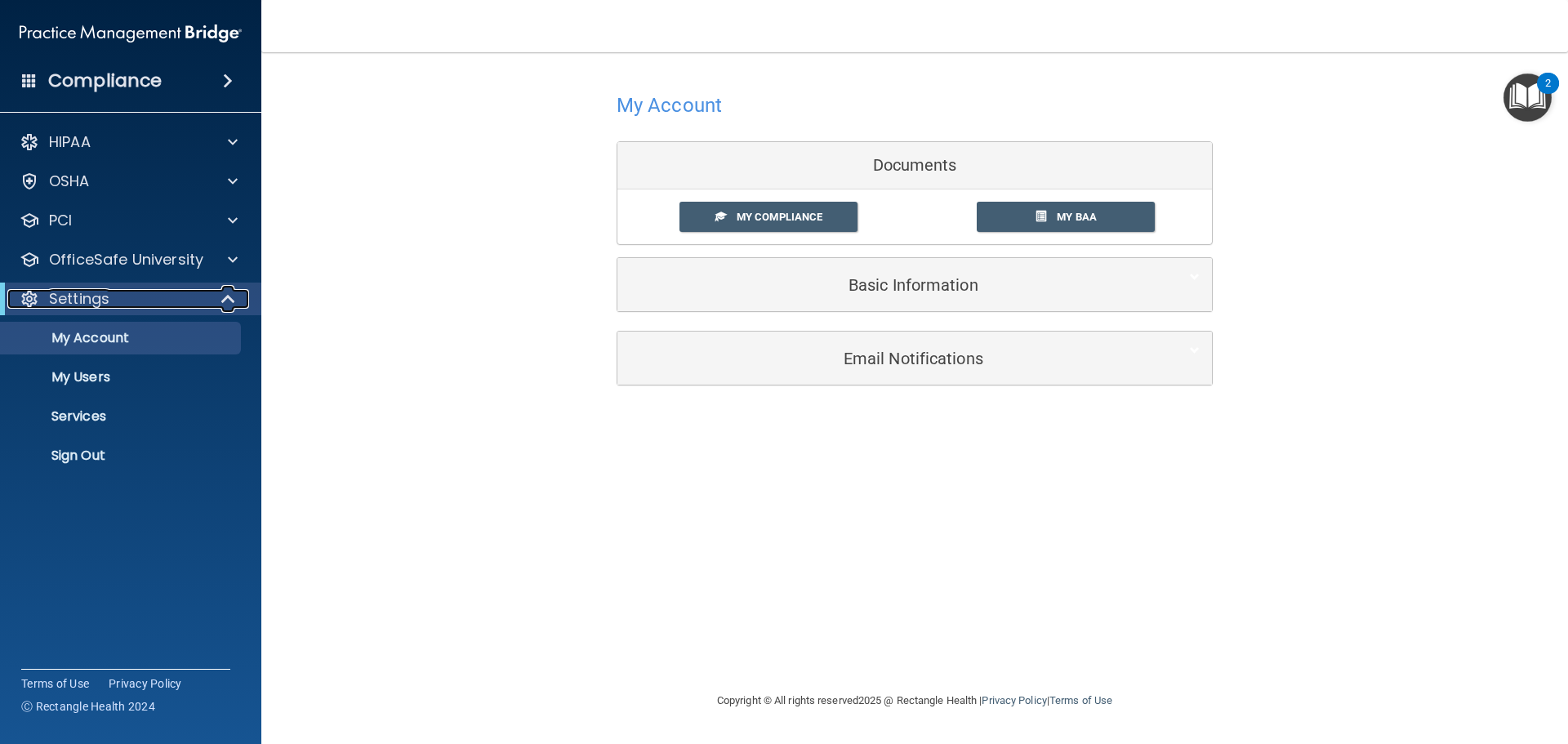
click at [219, 299] on div at bounding box center [228, 299] width 40 height 19
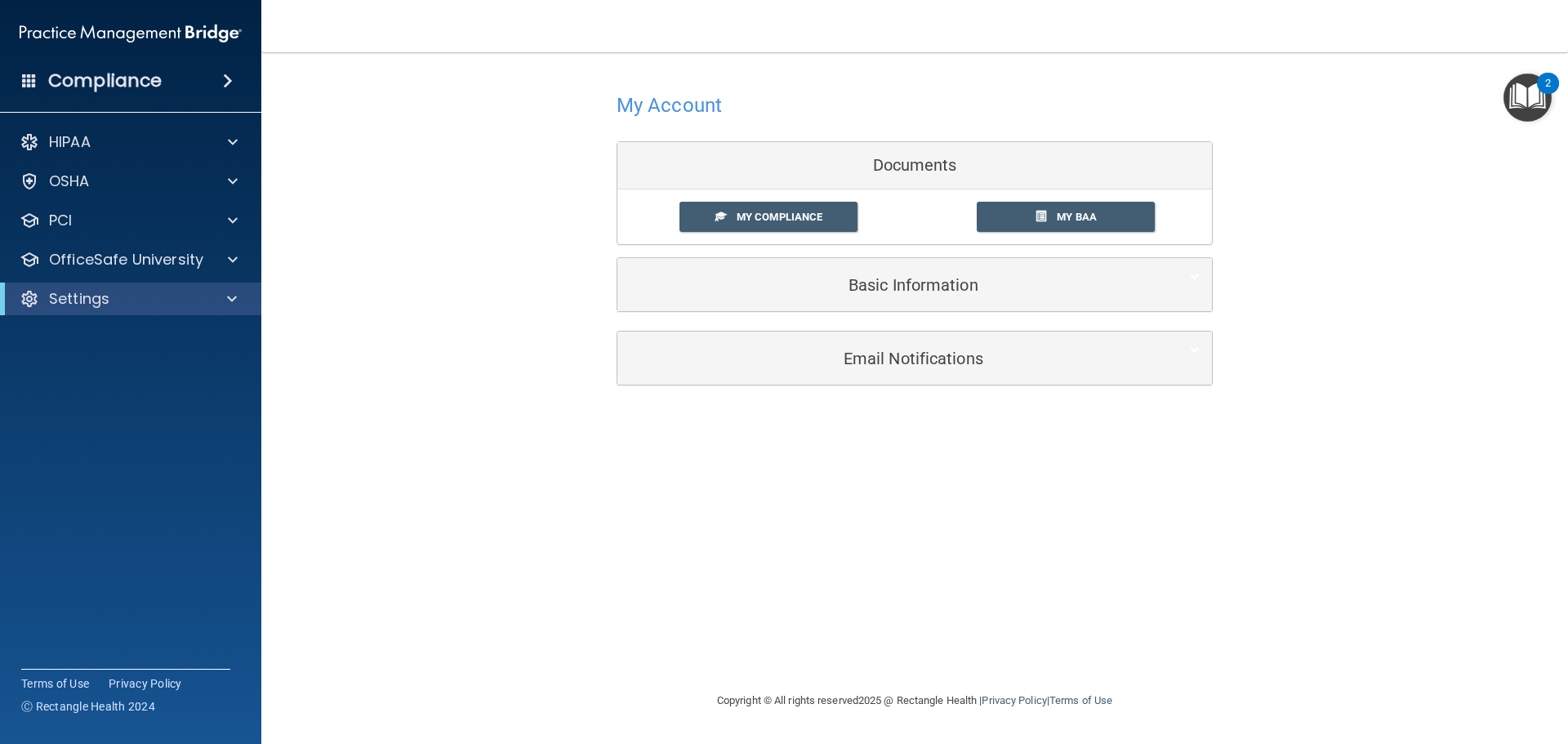
click at [227, 82] on span at bounding box center [227, 81] width 10 height 19
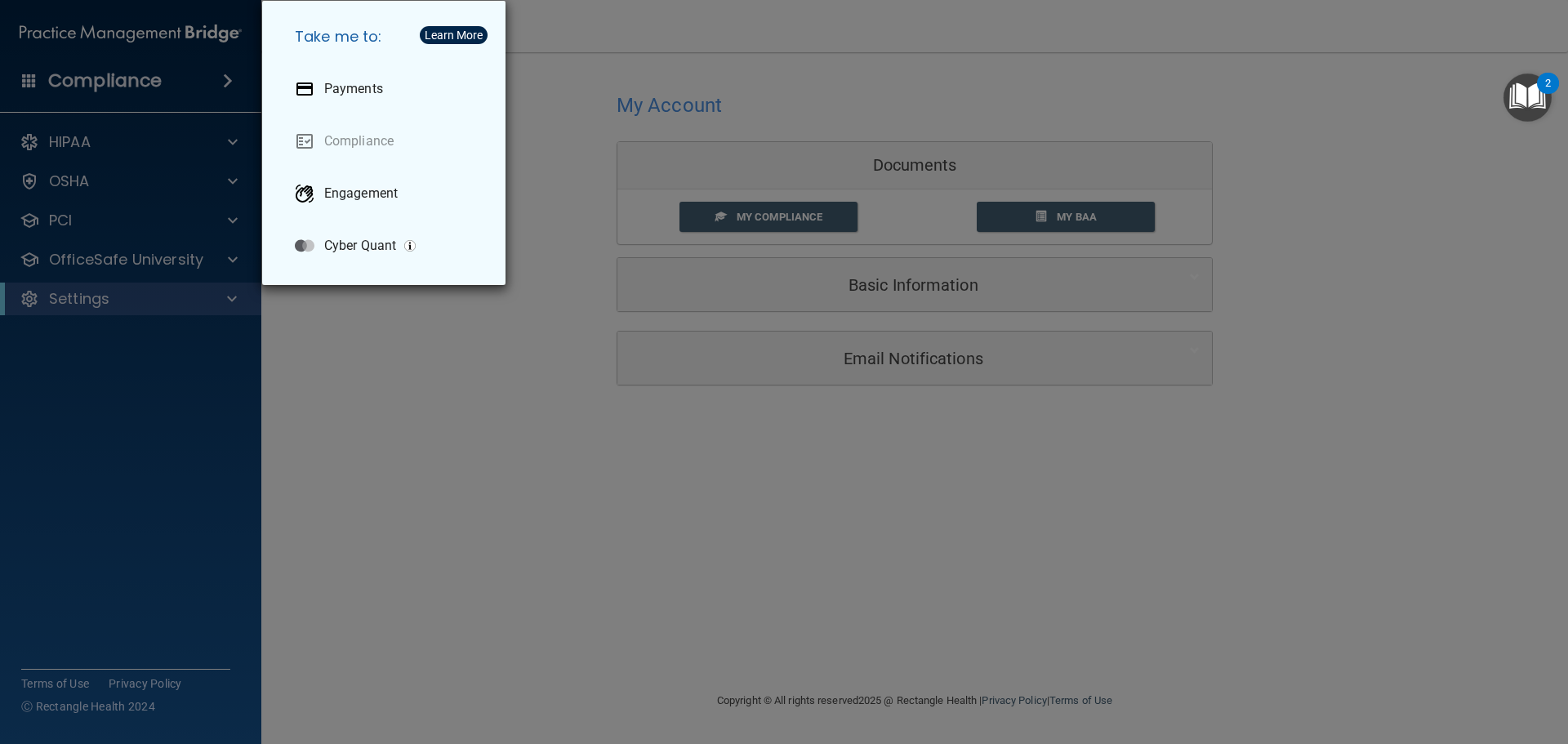
click at [354, 495] on div "Take me to: Payments Compliance Engagement Cyber Quant" at bounding box center [784, 372] width 1568 height 744
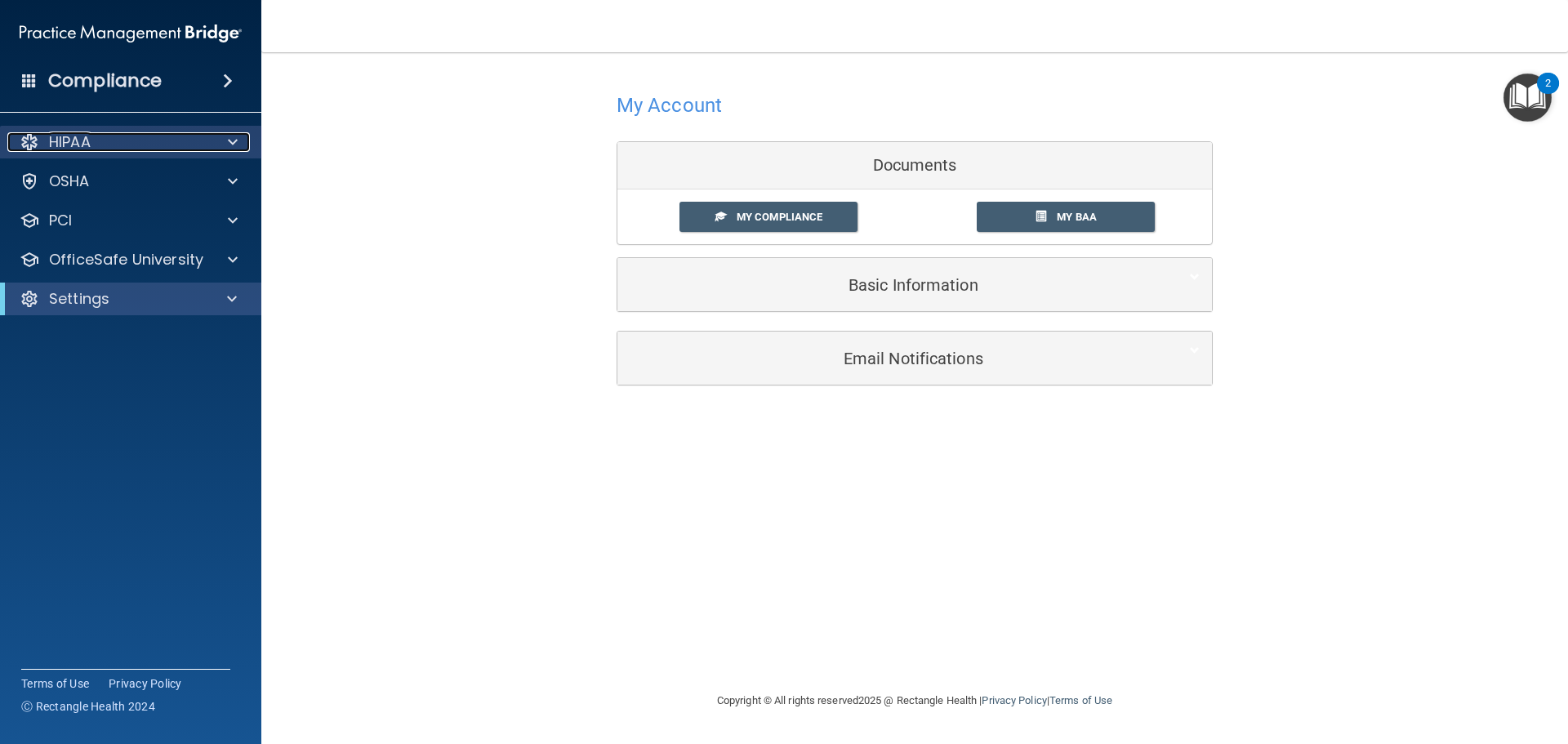
click at [130, 132] on div "HIPAA" at bounding box center [109, 142] width 202 height 19
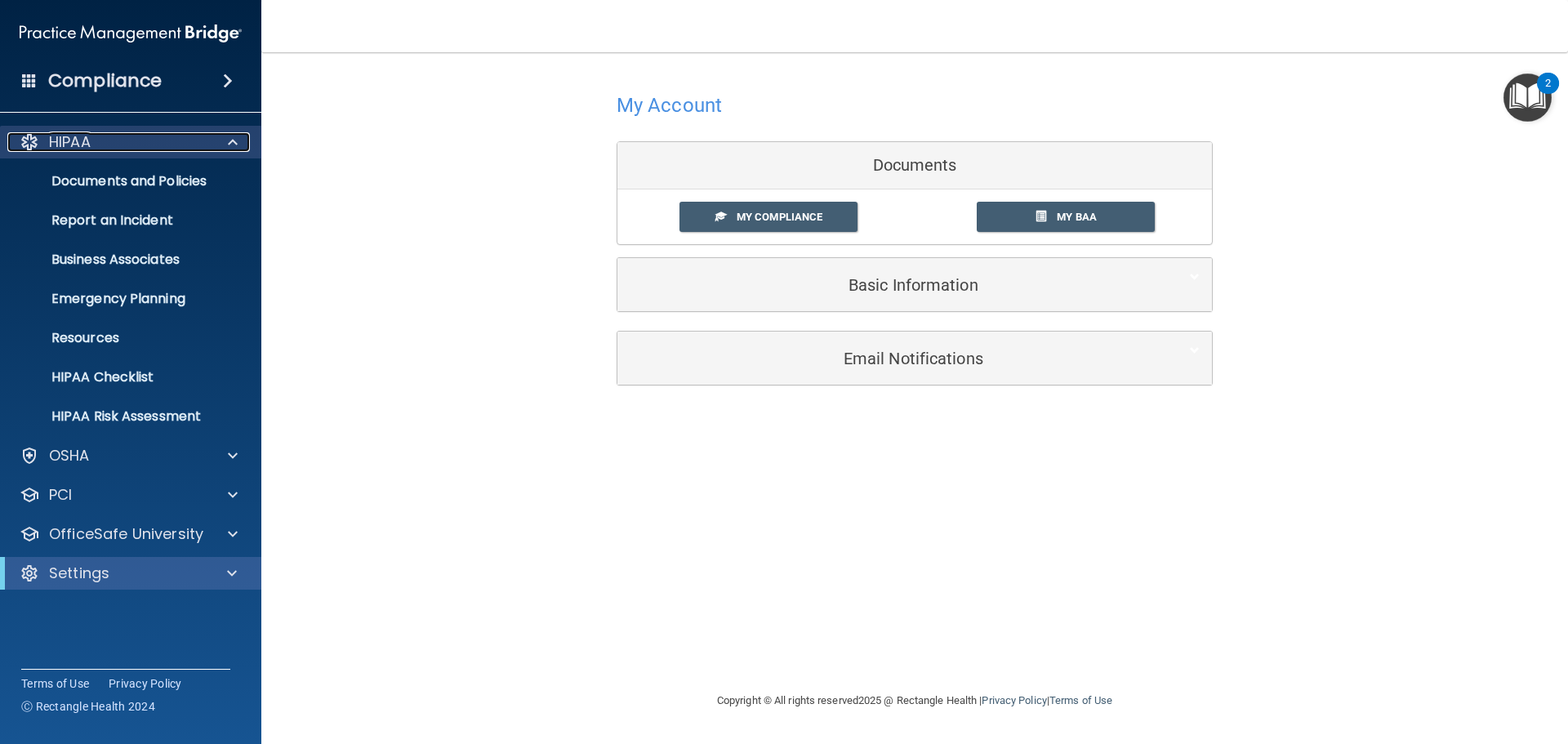
click at [130, 132] on div "HIPAA" at bounding box center [109, 142] width 202 height 19
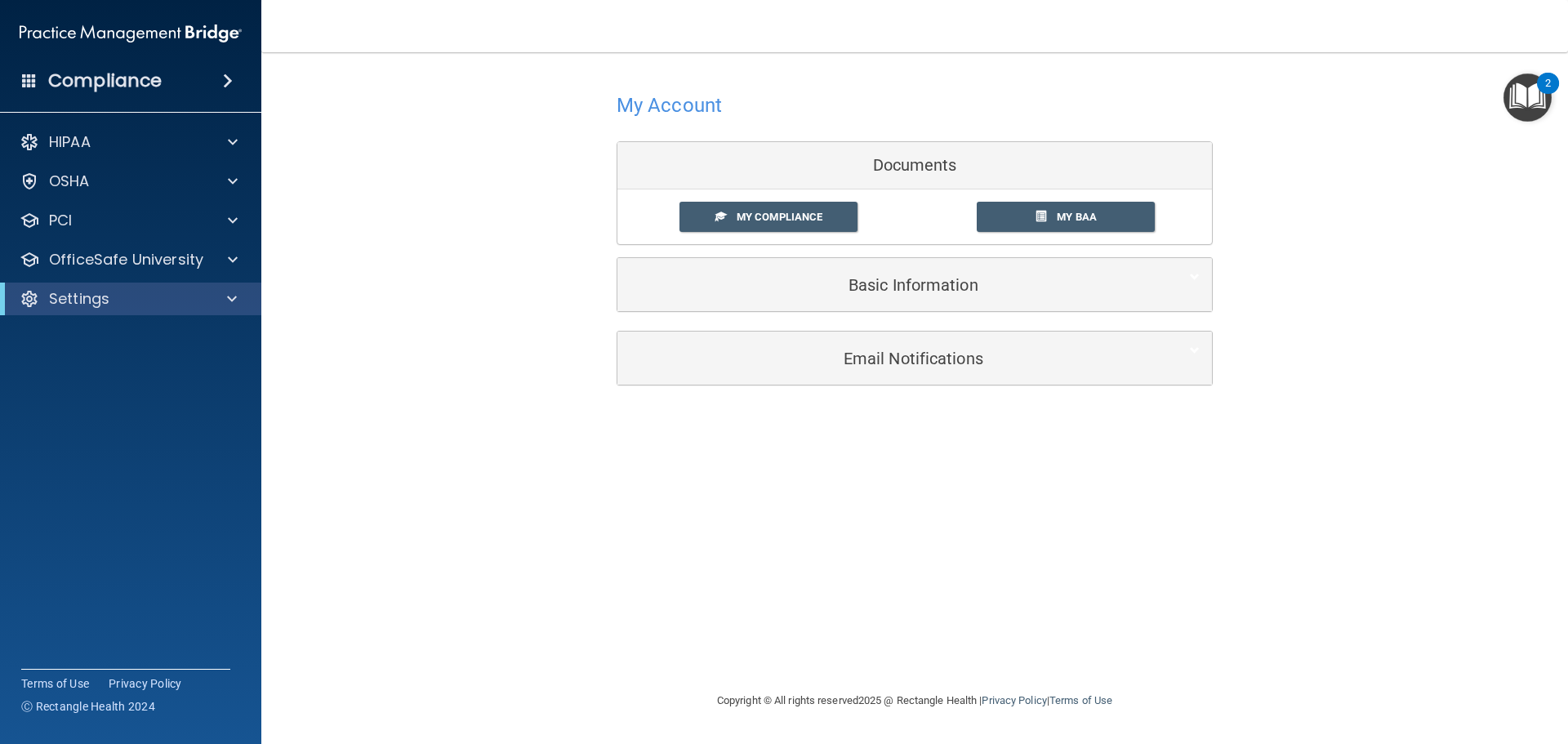
click at [91, 76] on h4 "Compliance" at bounding box center [105, 81] width 114 height 23
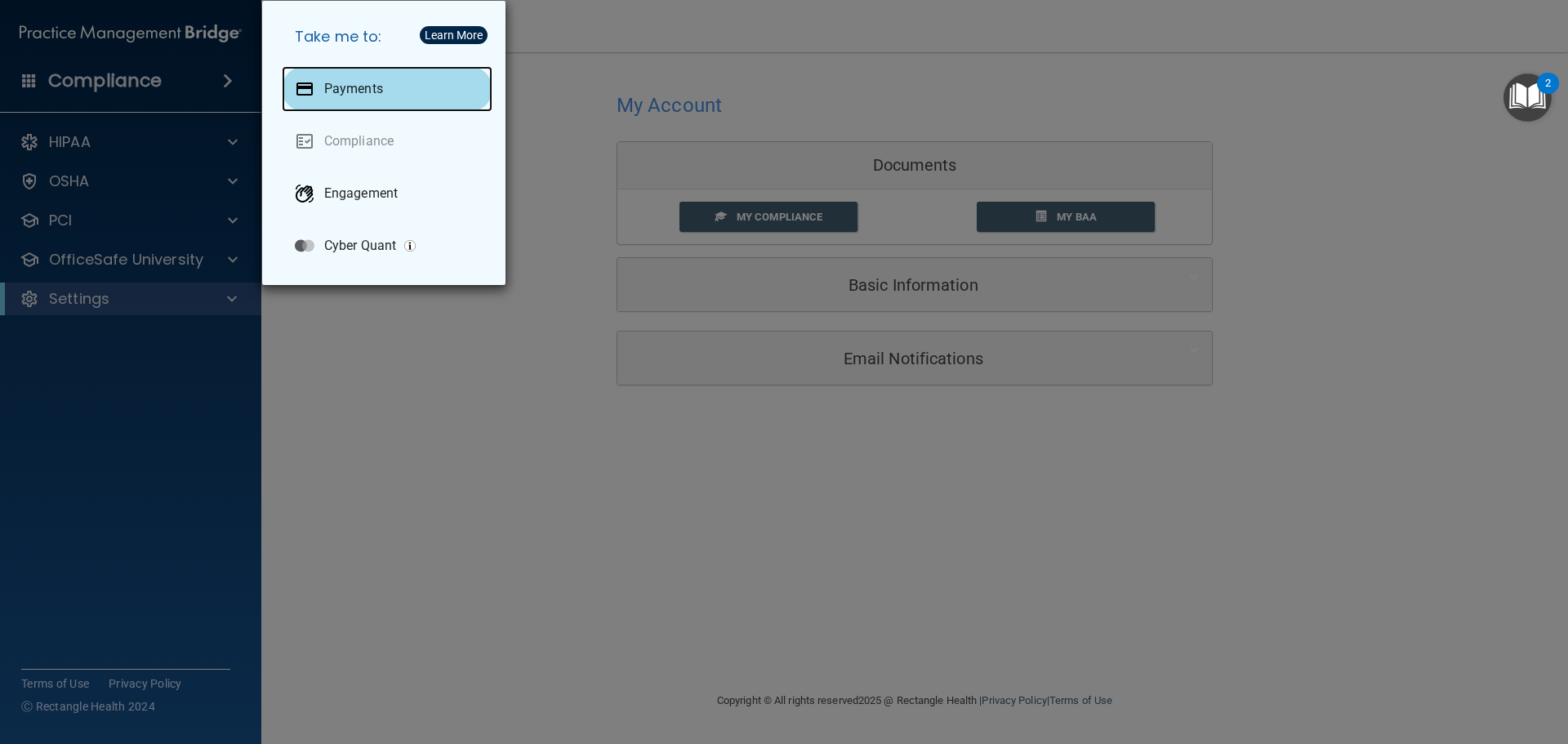
click at [356, 78] on div "Payments" at bounding box center [387, 89] width 211 height 46
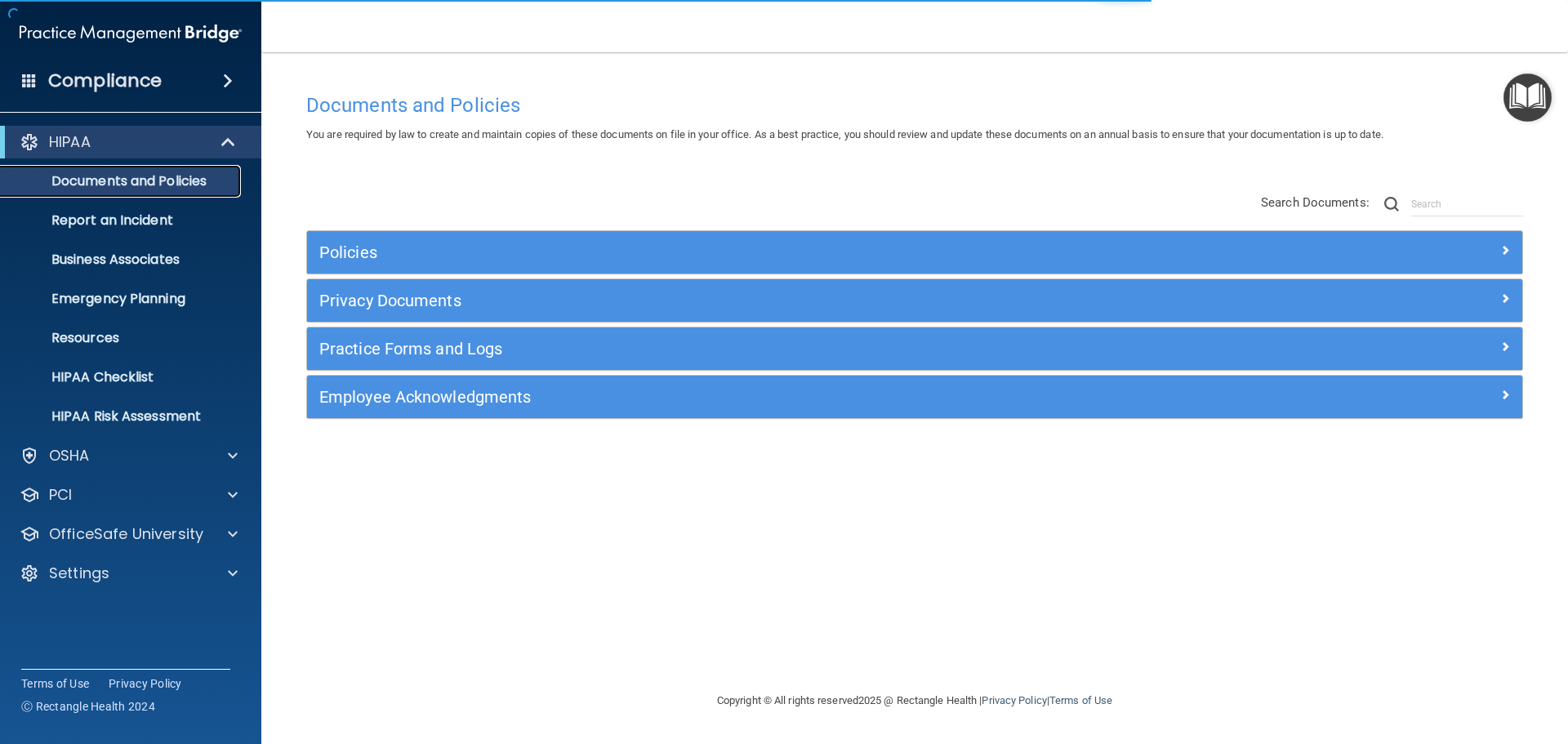
click at [79, 179] on p "Documents and Policies" at bounding box center [122, 181] width 223 height 17
click at [81, 146] on p "HIPAA" at bounding box center [69, 142] width 42 height 19
